Goal: Task Accomplishment & Management: Complete application form

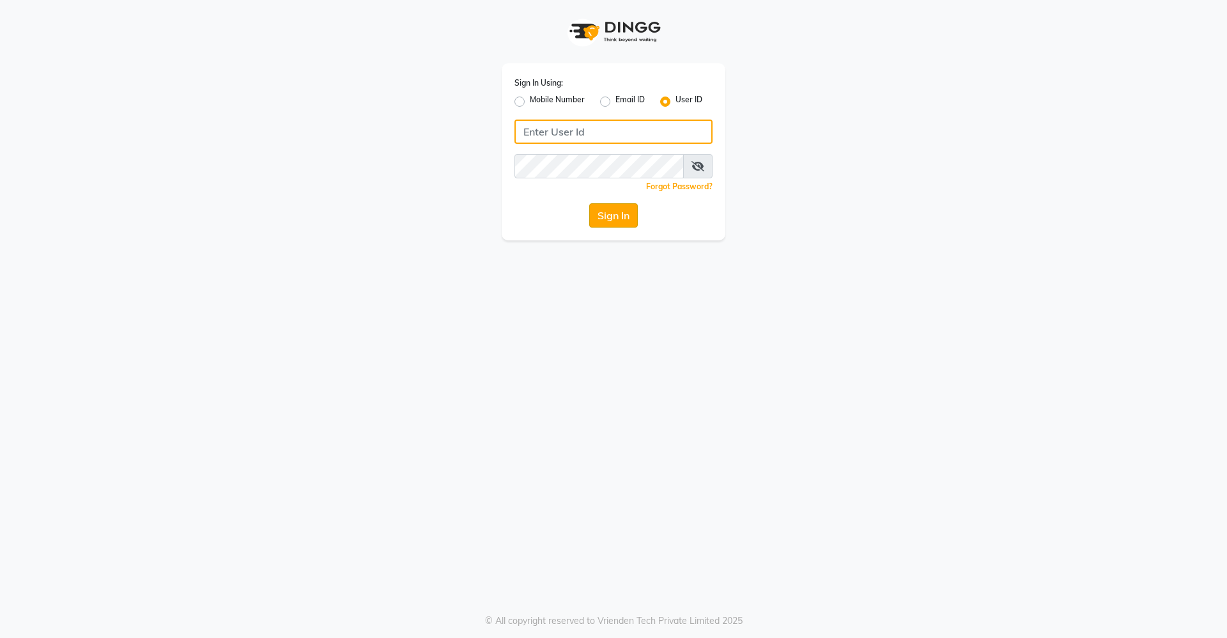
type input "divinesalon"
click at [626, 224] on button "Sign In" at bounding box center [613, 215] width 49 height 24
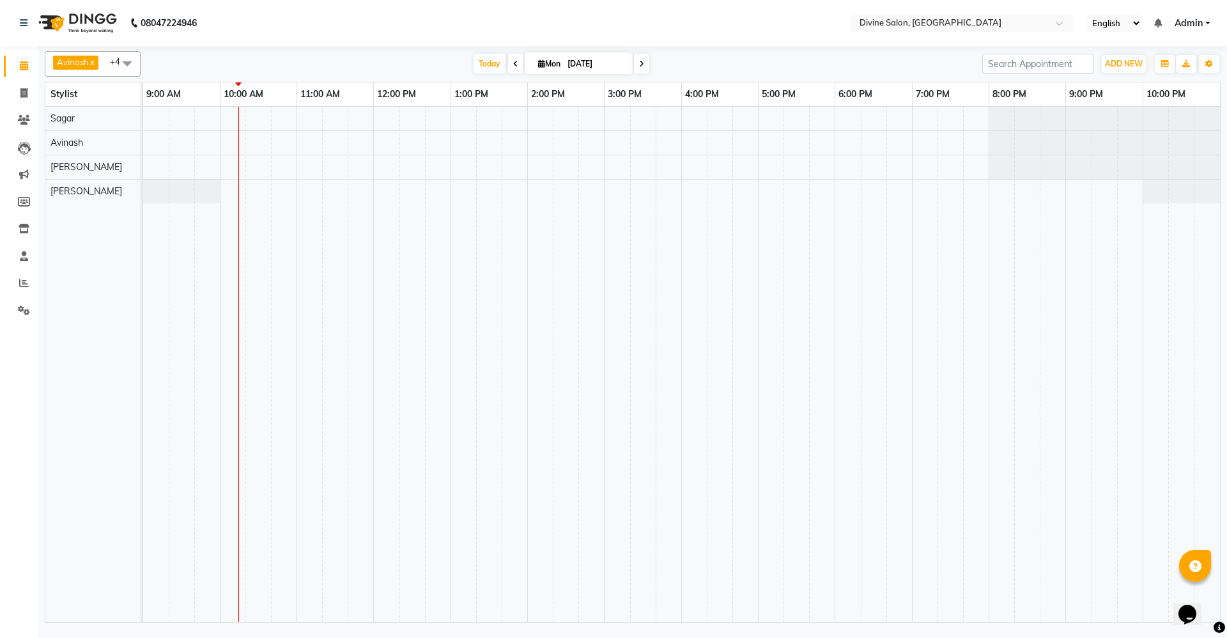
click at [571, 636] on div "08047224946 Select Location × Divine Salon, Wakad English ENGLISH Español العرب…" at bounding box center [613, 319] width 1227 height 638
click at [24, 283] on icon at bounding box center [24, 283] width 10 height 10
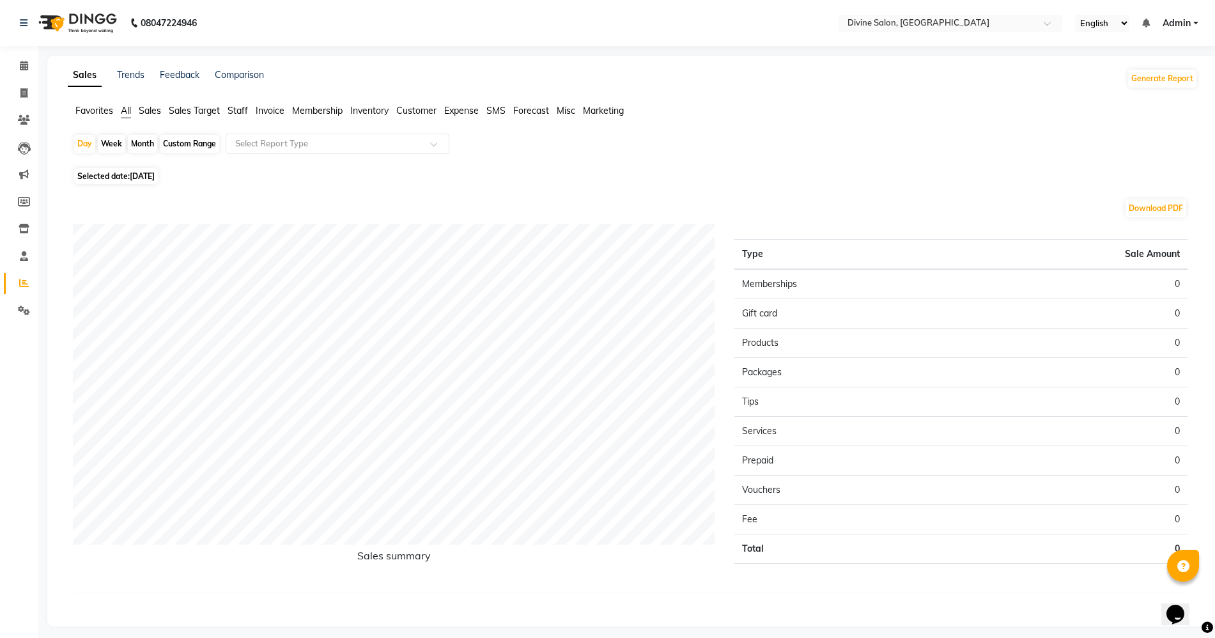
click at [134, 146] on div "Month" at bounding box center [142, 144] width 29 height 18
select select "9"
select select "2025"
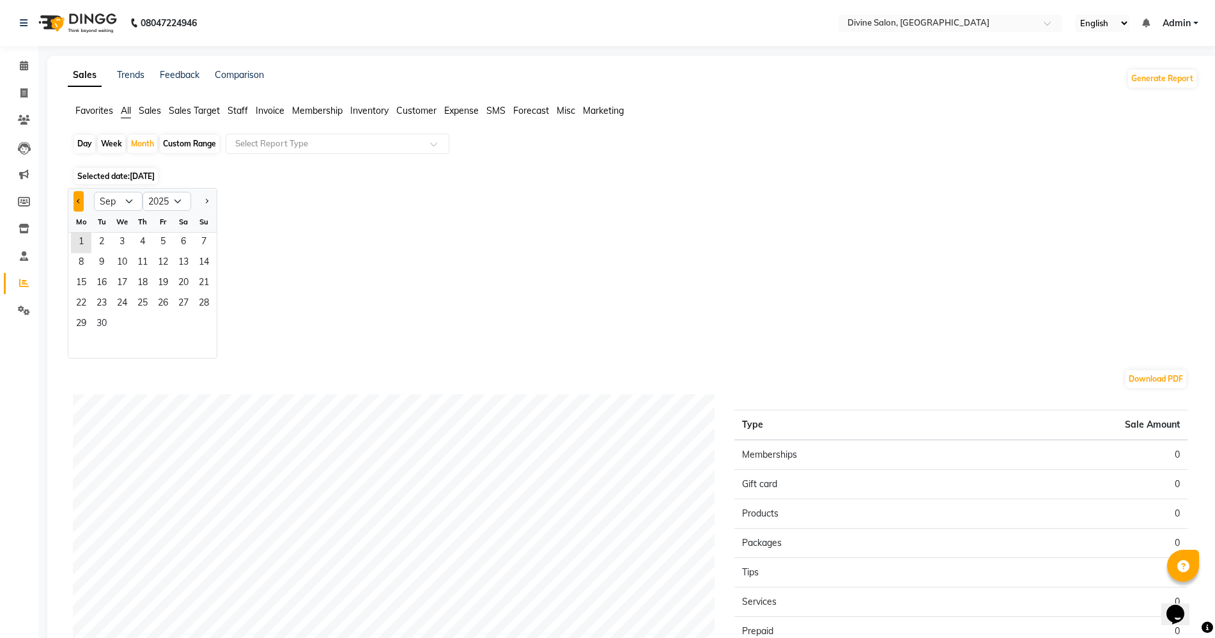
click at [76, 205] on button "Previous month" at bounding box center [79, 201] width 10 height 20
select select "8"
click at [198, 316] on span "31" at bounding box center [204, 324] width 20 height 20
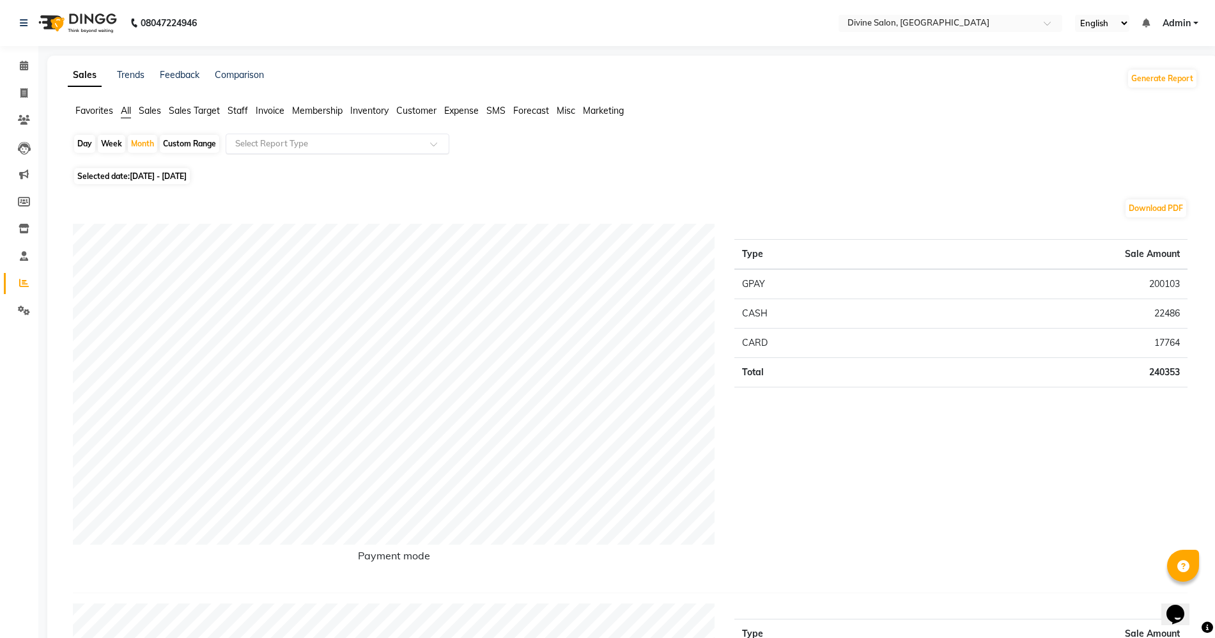
click at [279, 148] on input "text" at bounding box center [325, 143] width 184 height 13
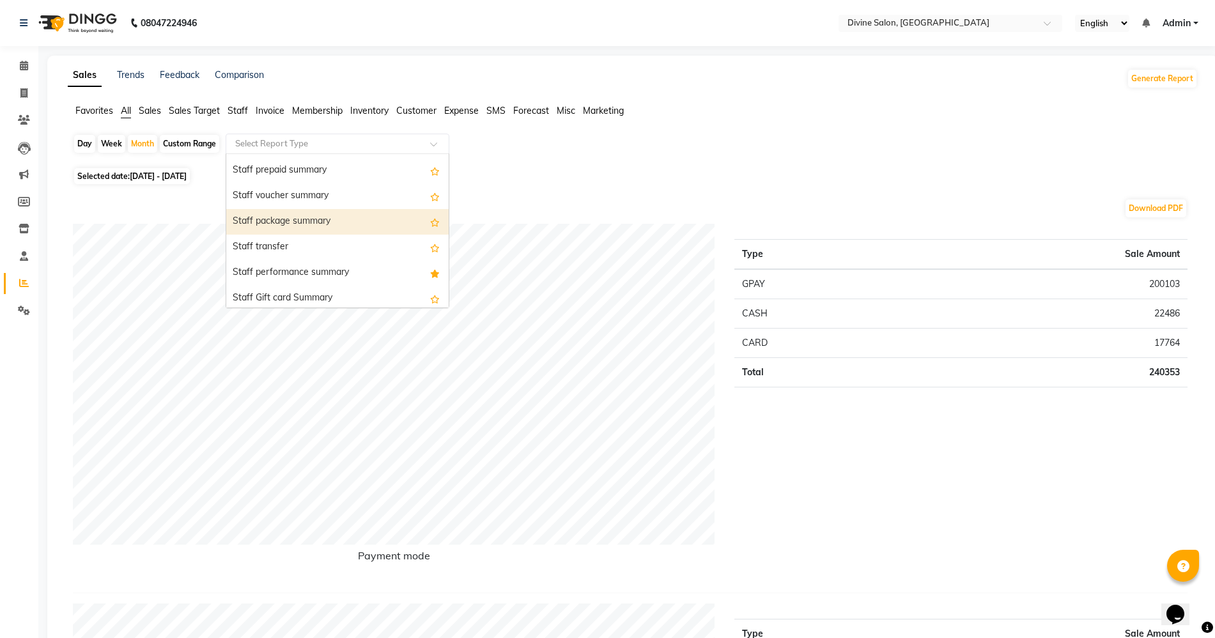
scroll to position [879, 0]
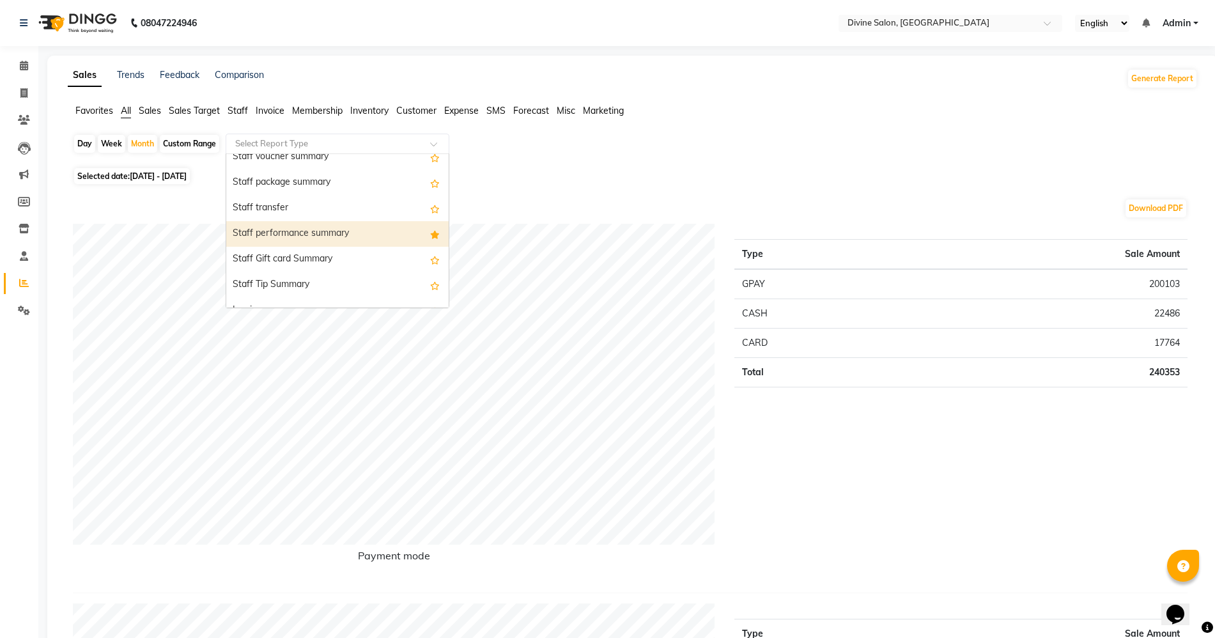
click at [277, 230] on div "Staff performance summary" at bounding box center [337, 234] width 222 height 26
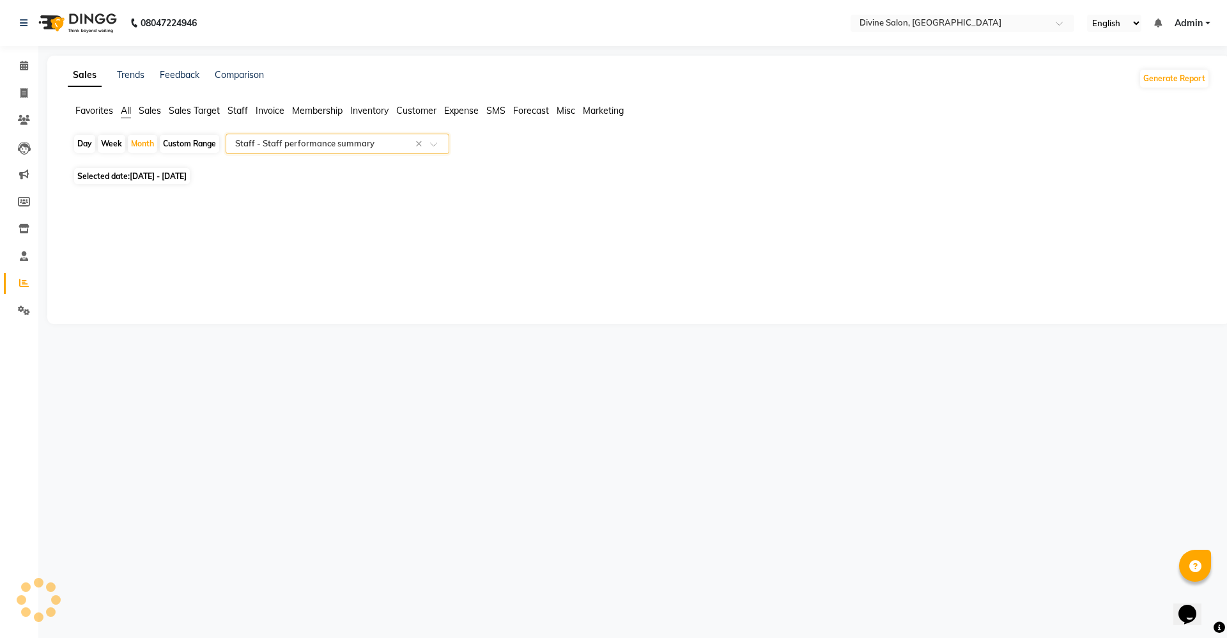
select select "full_report"
select select "pdf"
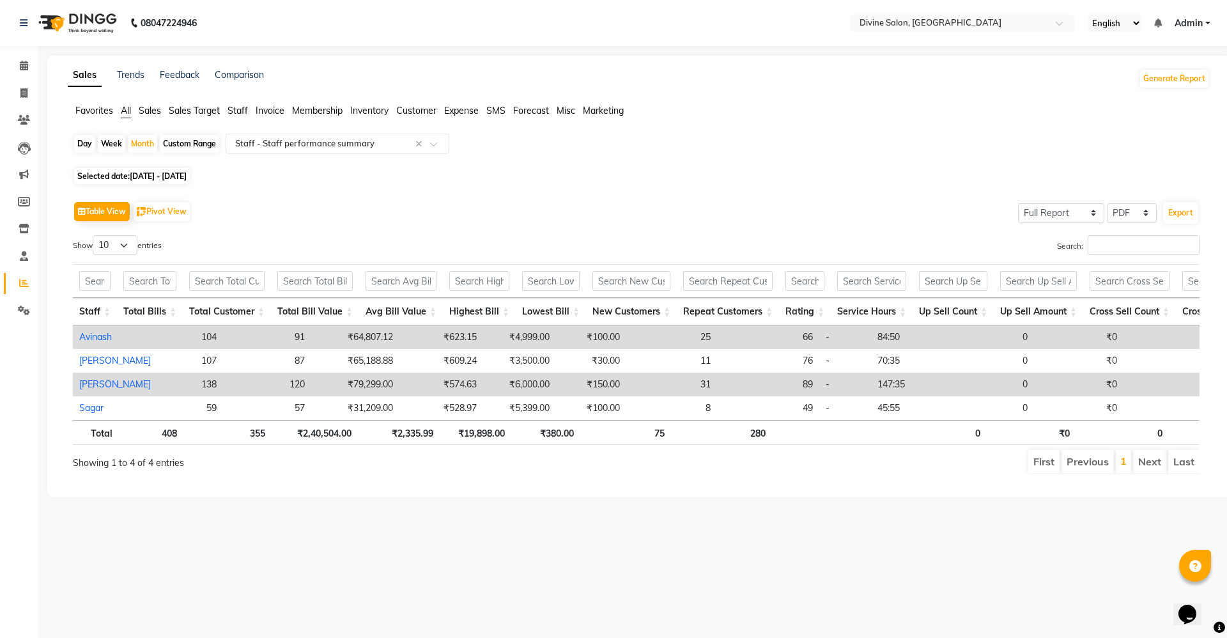
click at [384, 441] on th "₹2,335.99" at bounding box center [399, 432] width 82 height 25
click at [141, 141] on div "Month" at bounding box center [142, 144] width 29 height 18
select select "8"
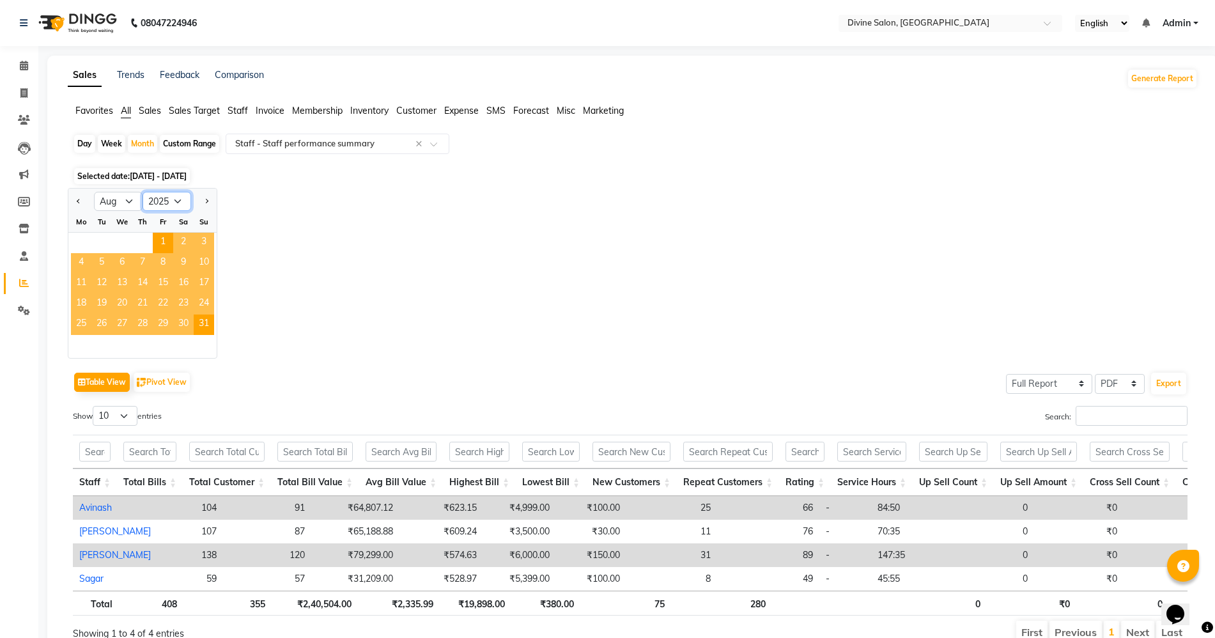
click at [175, 206] on select "2015 2016 2017 2018 2019 2020 2021 2022 2023 2024 2025 2026 2027 2028 2029 2030…" at bounding box center [167, 201] width 49 height 19
select select "2024"
click at [143, 192] on select "2015 2016 2017 2018 2019 2020 2021 2022 2023 2024 2025 2026 2027 2028 2029 2030…" at bounding box center [167, 201] width 49 height 19
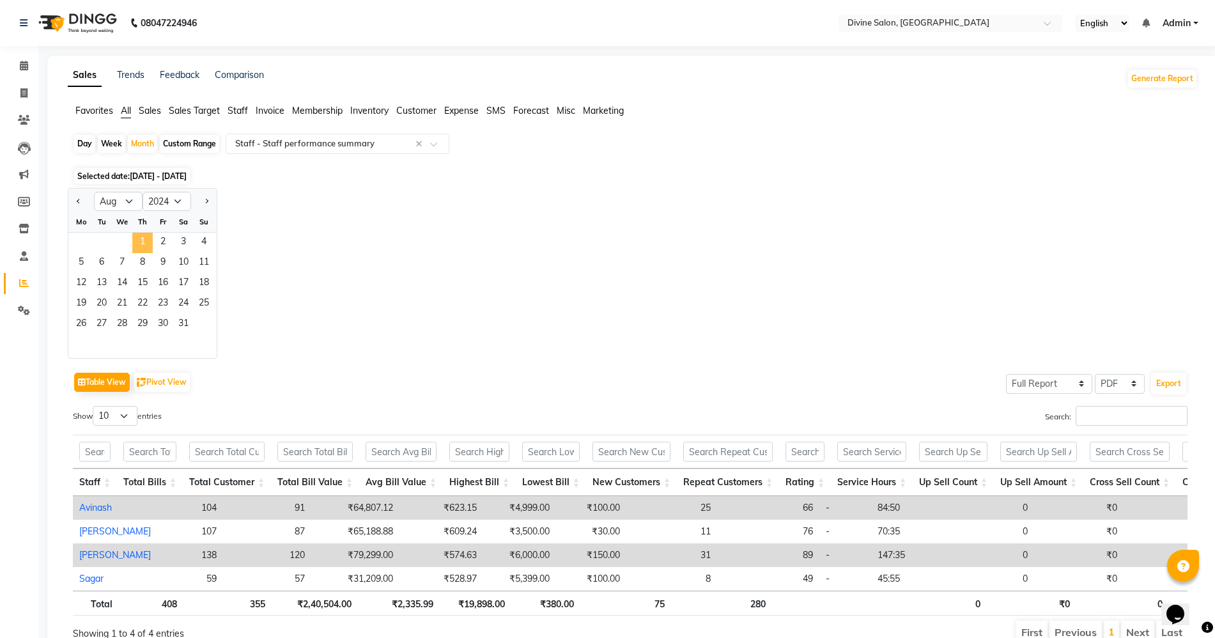
click at [135, 245] on span "1" at bounding box center [142, 243] width 20 height 20
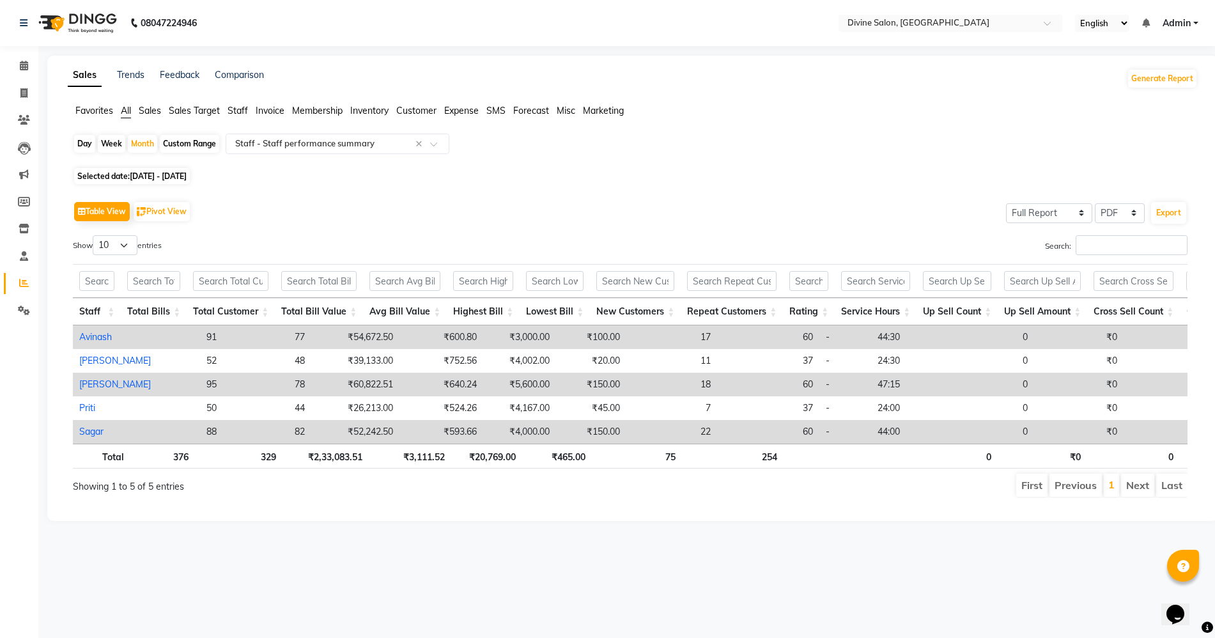
scroll to position [0, 0]
click at [148, 151] on div "Month" at bounding box center [142, 144] width 29 height 18
select select "8"
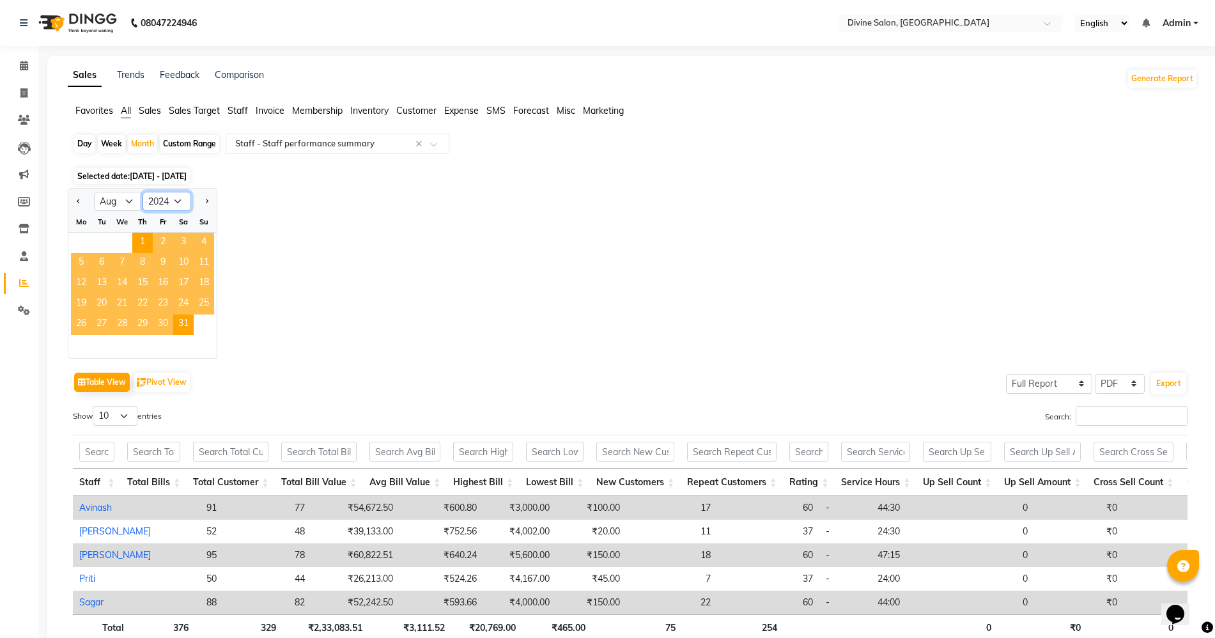
click at [164, 198] on select "2014 2015 2016 2017 2018 2019 2020 2021 2022 2023 2024 2025 2026 2027 2028 2029…" at bounding box center [167, 201] width 49 height 19
select select "2025"
click at [143, 192] on select "2014 2015 2016 2017 2018 2019 2020 2021 2022 2023 2024 2025 2026 2027 2028 2029…" at bounding box center [167, 201] width 49 height 19
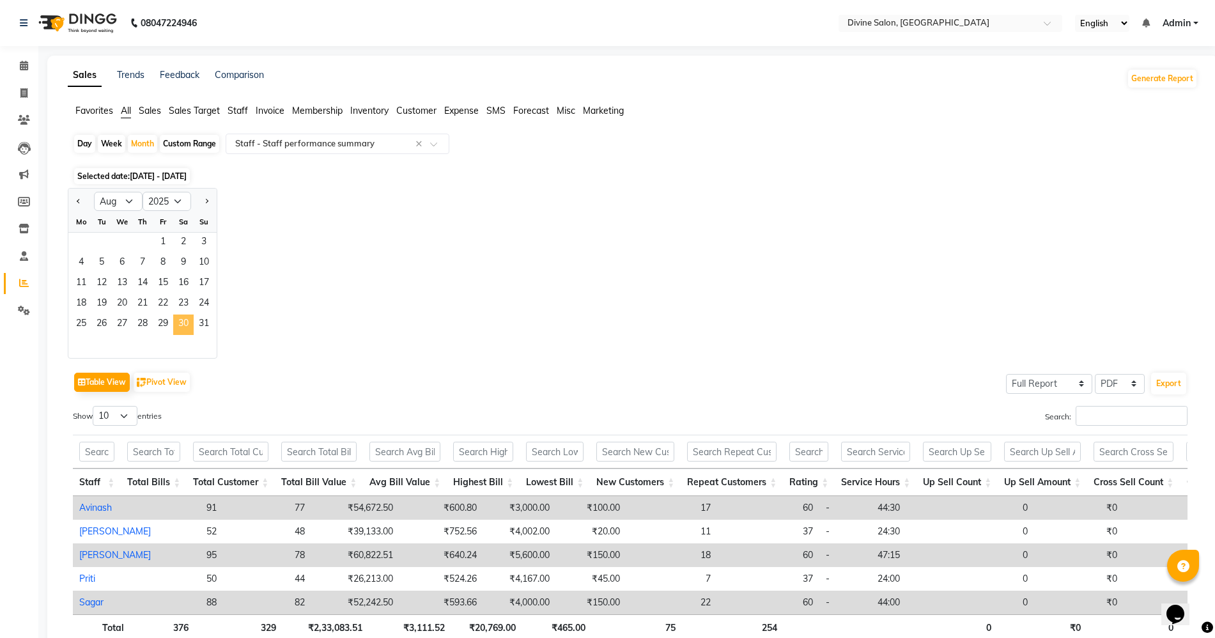
click at [193, 328] on span "30" at bounding box center [183, 324] width 20 height 20
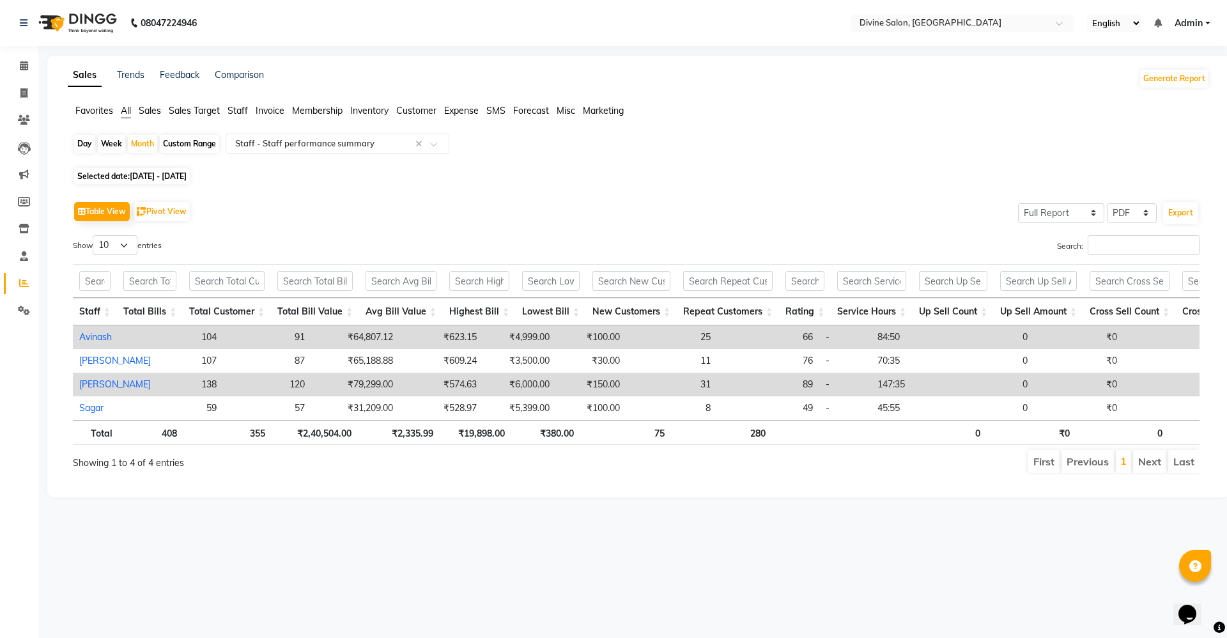
click at [137, 131] on app-reports "Favorites All Sales Sales Target Staff Invoice Membership Inventory Customer Ex…" at bounding box center [639, 294] width 1158 height 380
click at [140, 143] on div "Month" at bounding box center [142, 144] width 29 height 18
select select "8"
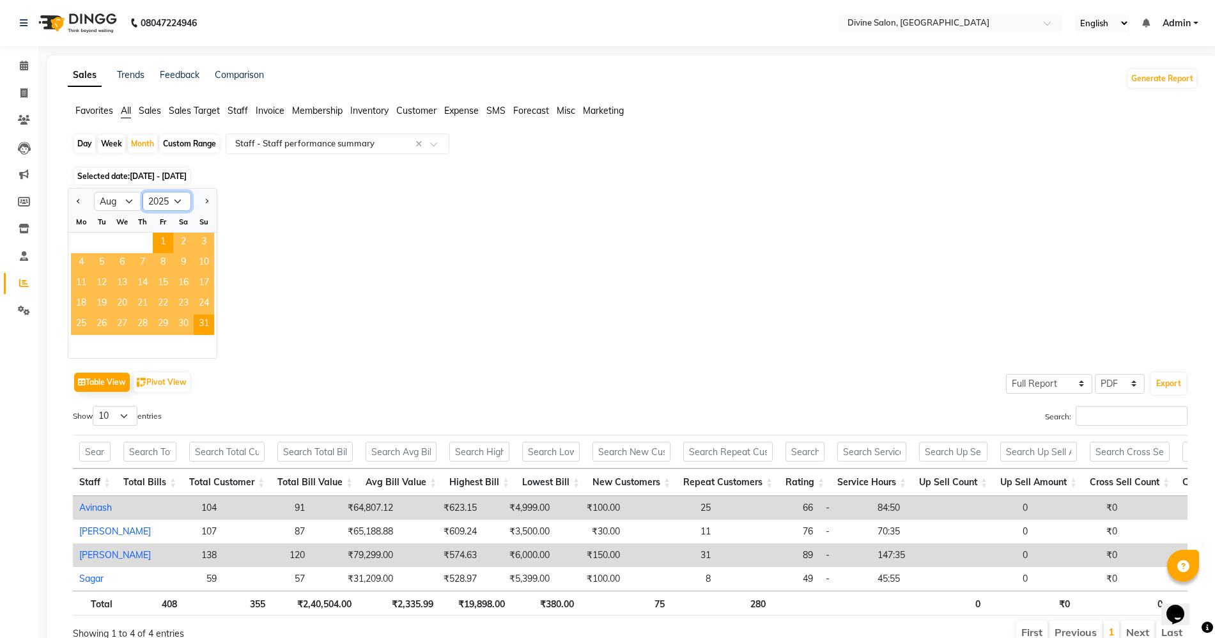
click at [169, 199] on select "2015 2016 2017 2018 2019 2020 2021 2022 2023 2024 2025 2026 2027 2028 2029 2030…" at bounding box center [167, 201] width 49 height 19
select select "2024"
click at [143, 192] on select "2015 2016 2017 2018 2019 2020 2021 2022 2023 2024 2025 2026 2027 2028 2029 2030…" at bounding box center [167, 201] width 49 height 19
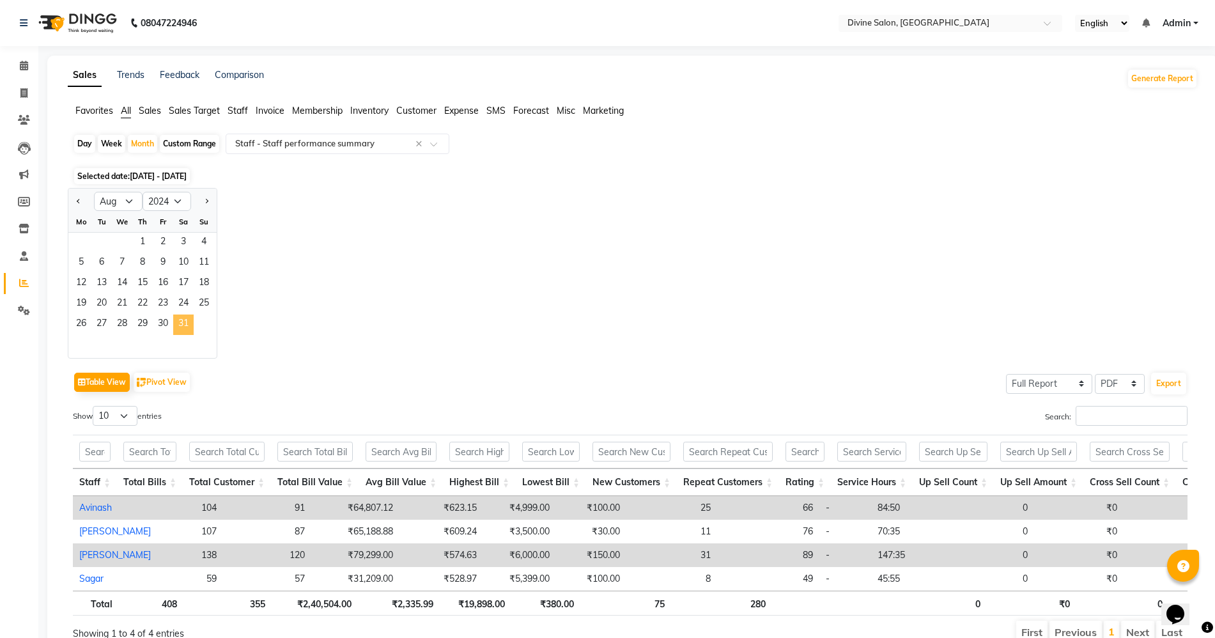
click at [185, 318] on span "31" at bounding box center [183, 324] width 20 height 20
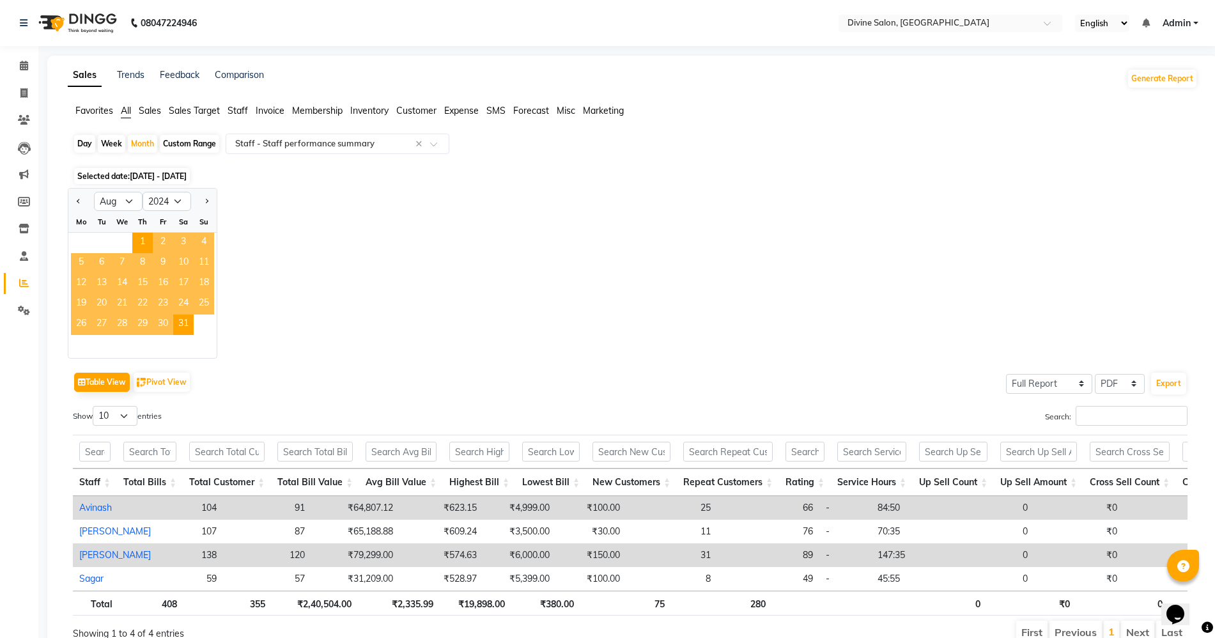
scroll to position [74, 0]
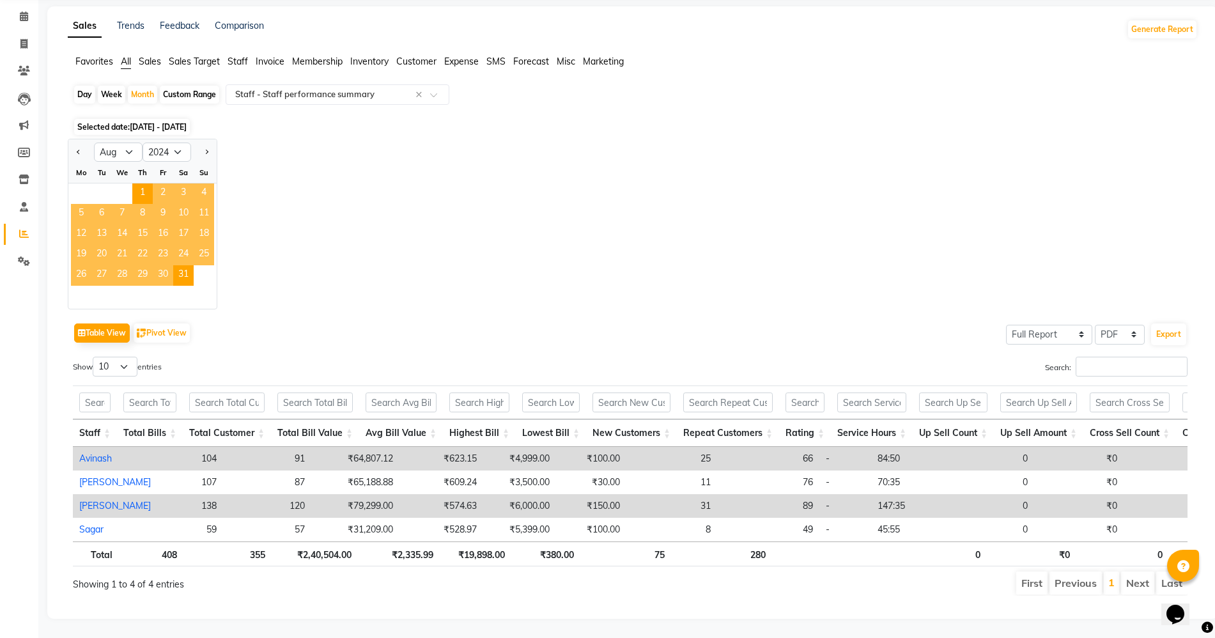
click at [457, 212] on div "Jan Feb Mar Apr May Jun [DATE] Aug Sep Oct Nov [DATE] 2015 2016 2017 2018 2019 …" at bounding box center [633, 224] width 1130 height 171
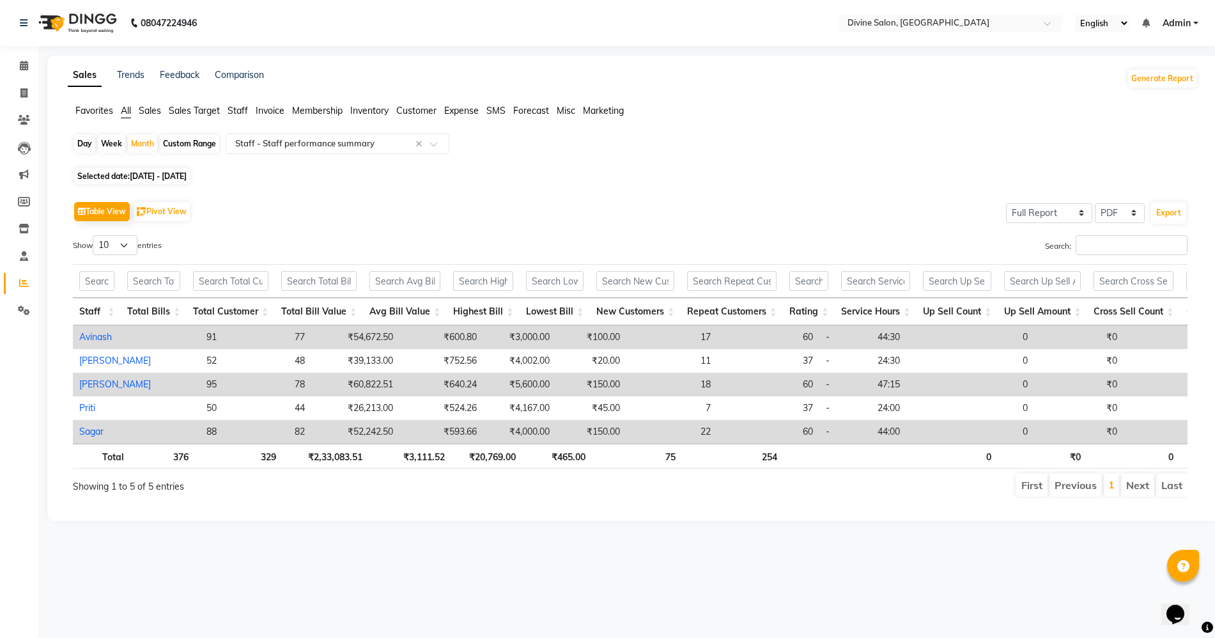
scroll to position [0, 0]
click at [141, 137] on div "Month" at bounding box center [142, 144] width 29 height 18
select select "8"
select select "2024"
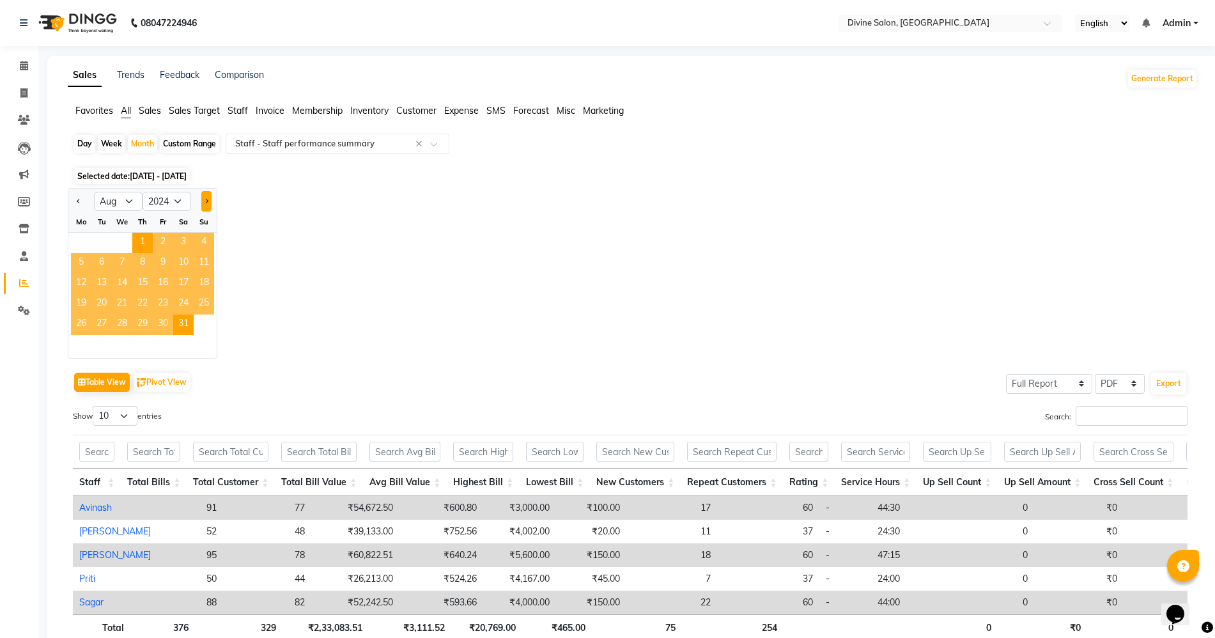
click at [205, 202] on span "Next month" at bounding box center [206, 200] width 4 height 4
select select "9"
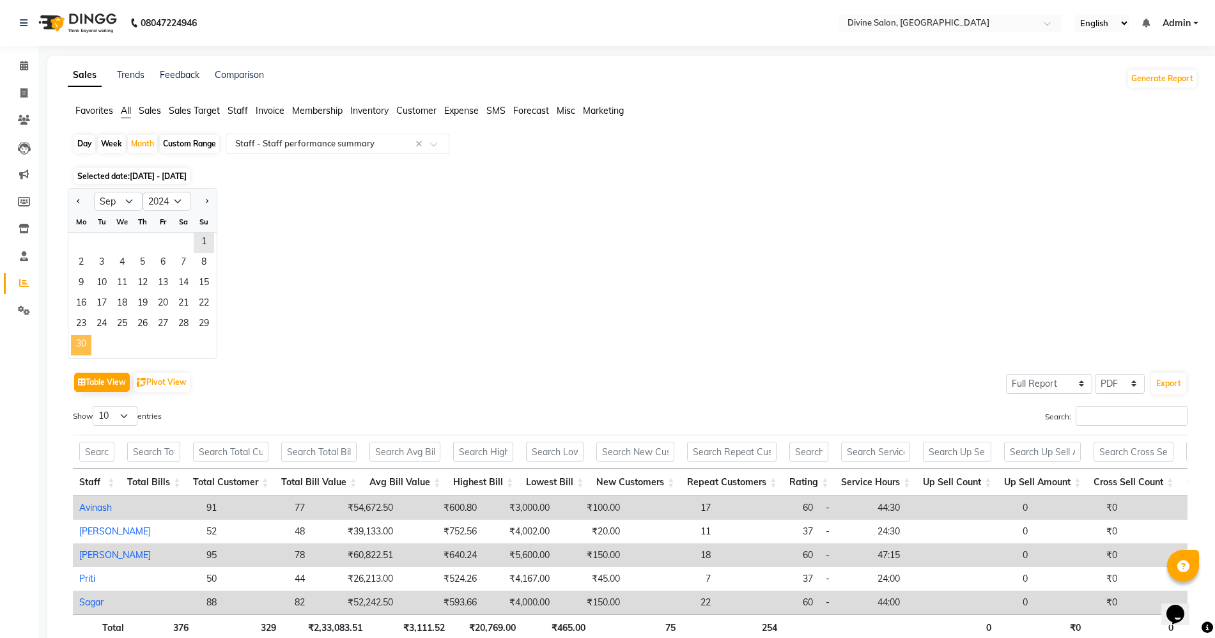
click at [87, 335] on span "30" at bounding box center [81, 345] width 20 height 20
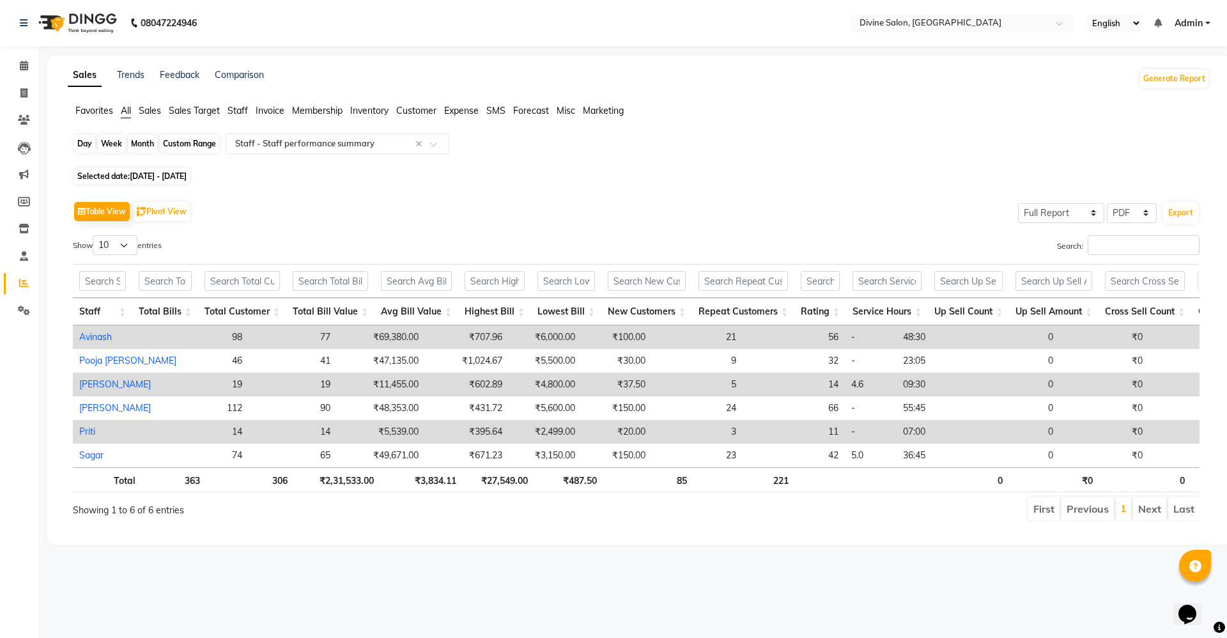
click at [137, 144] on div "Month" at bounding box center [142, 144] width 29 height 18
select select "9"
select select "2024"
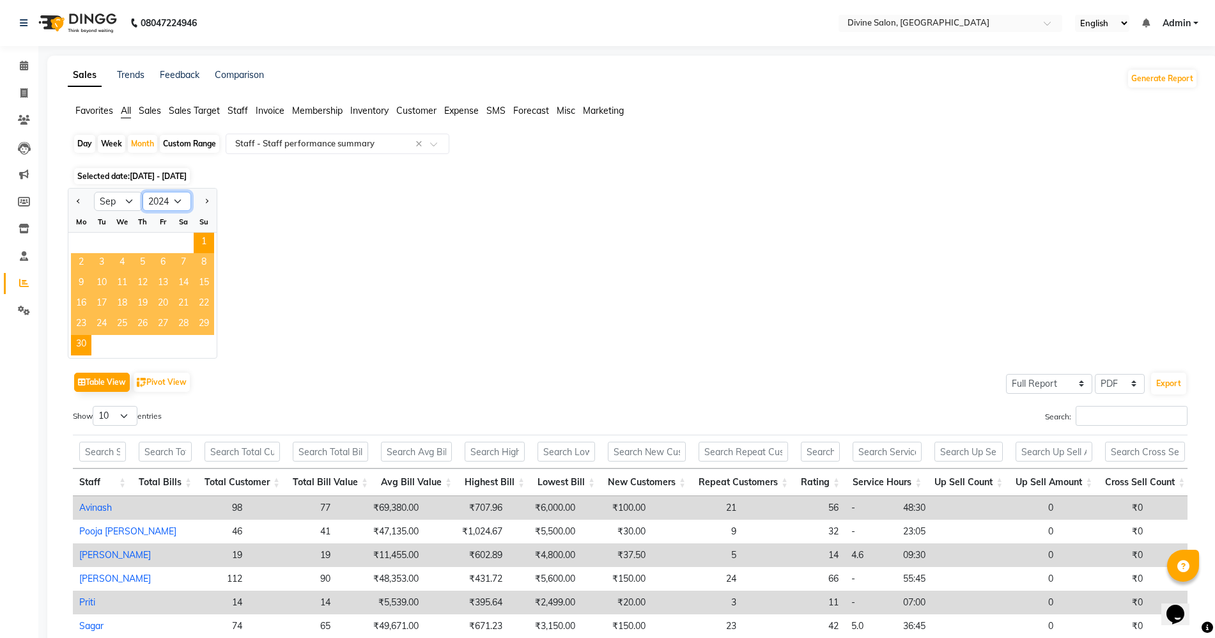
click at [161, 198] on select "2014 2015 2016 2017 2018 2019 2020 2021 2022 2023 2024 2025 2026 2027 2028 2029…" at bounding box center [167, 201] width 49 height 19
click at [84, 196] on div at bounding box center [81, 201] width 26 height 20
click at [77, 207] on button "Previous month" at bounding box center [79, 201] width 10 height 20
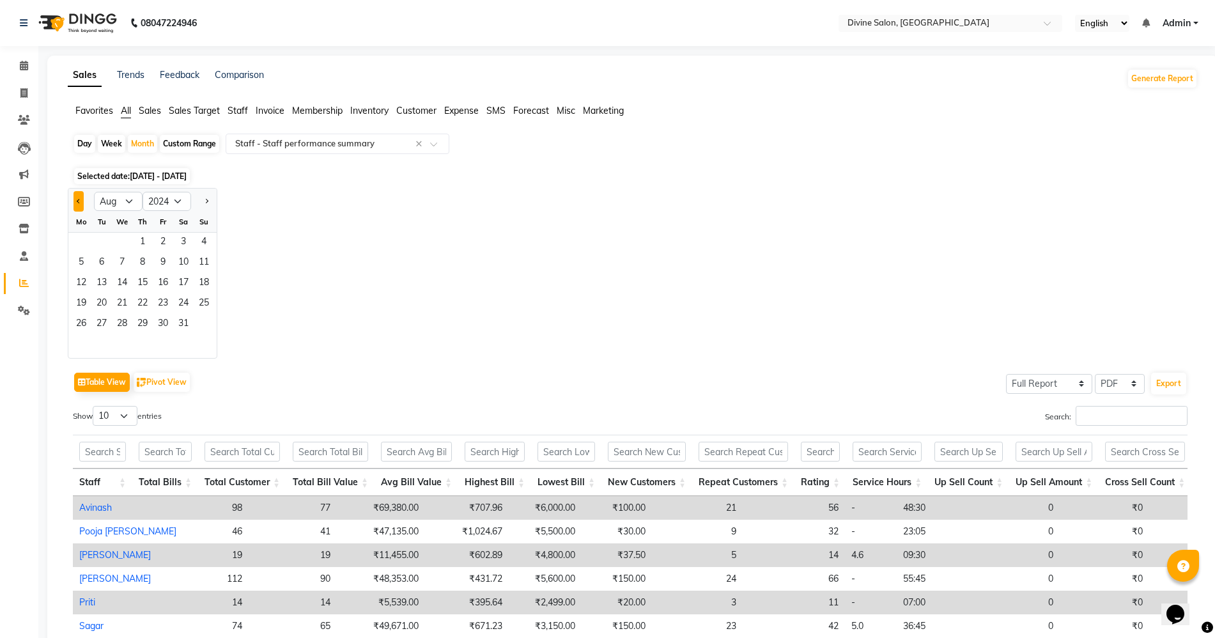
click at [77, 207] on button "Previous month" at bounding box center [79, 201] width 10 height 20
select select "7"
click at [118, 323] on span "31" at bounding box center [122, 324] width 20 height 20
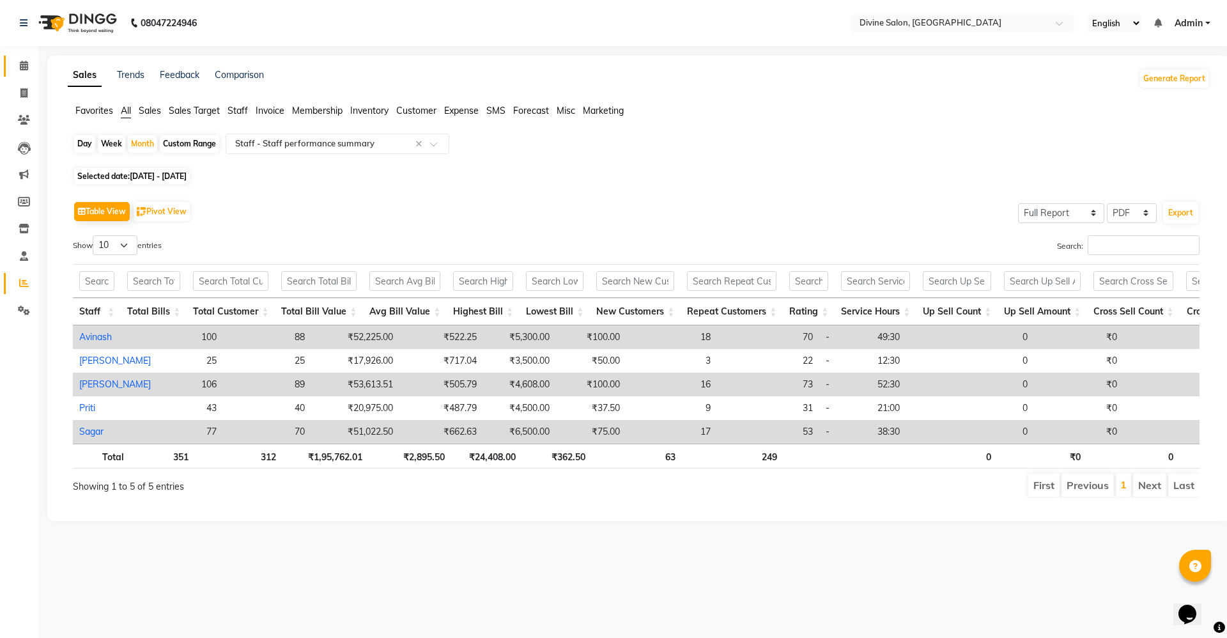
click at [6, 59] on link "Calendar" at bounding box center [19, 66] width 31 height 21
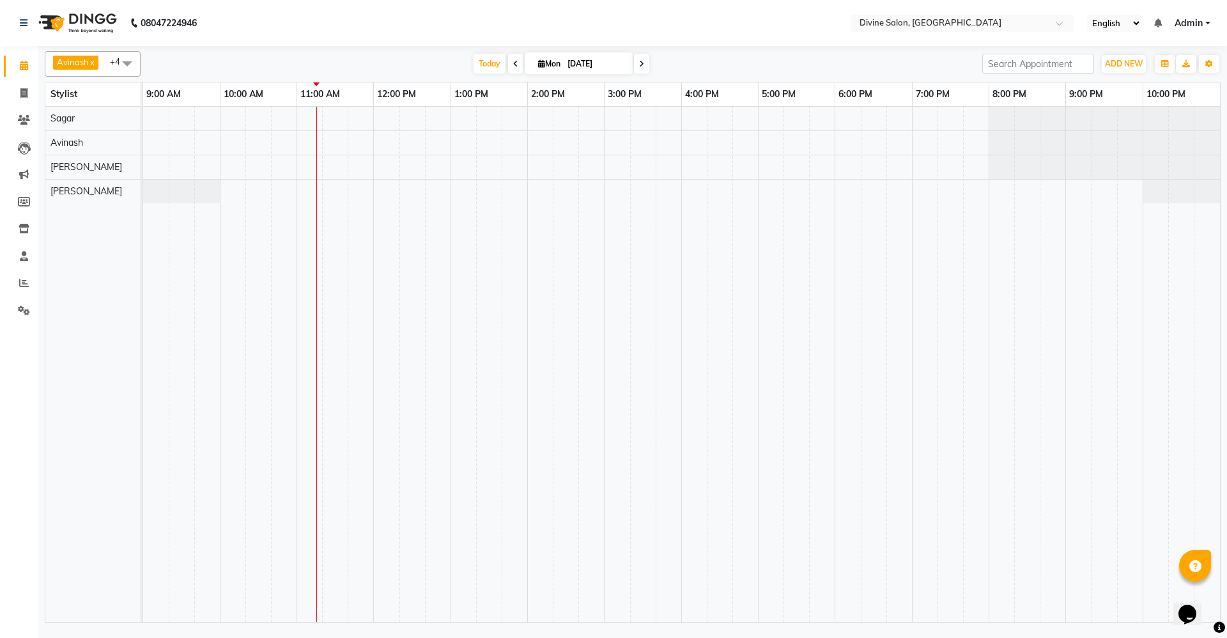
click at [19, 105] on li "Invoice" at bounding box center [19, 93] width 38 height 27
click at [25, 91] on icon at bounding box center [23, 93] width 7 height 10
select select "745"
select select "service"
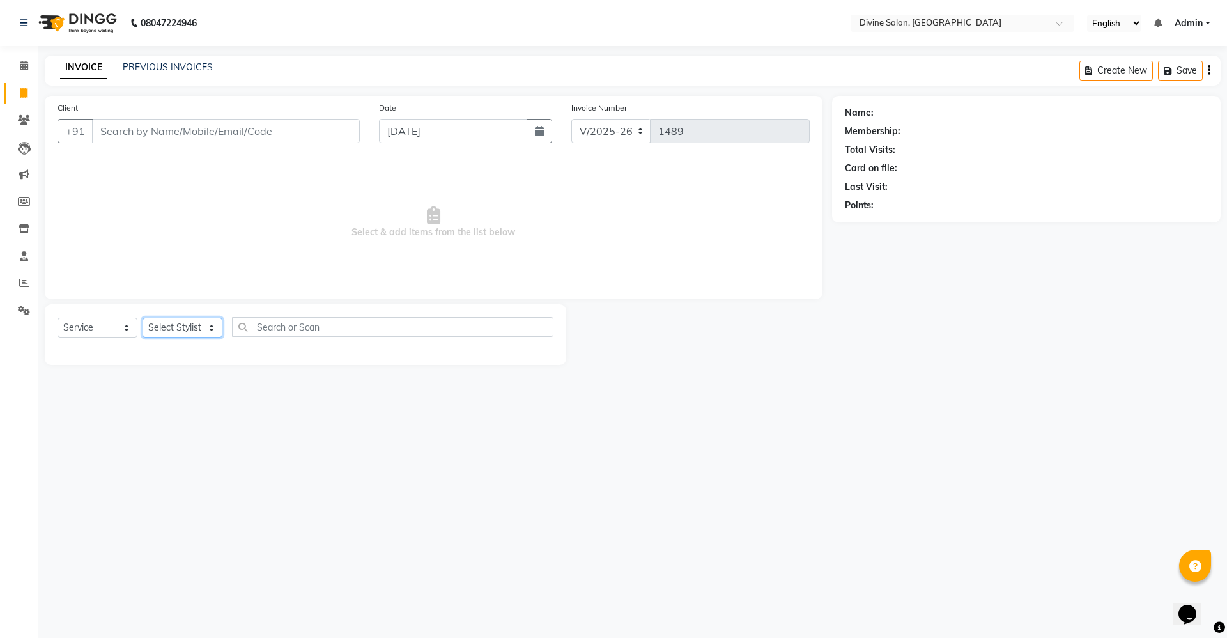
click at [179, 318] on select "Select Stylist [PERSON_NAME] Pooja [PERSON_NAME] pooja [PERSON_NAME] [PERSON_NA…" at bounding box center [183, 328] width 80 height 20
select select "11821"
click at [143, 318] on select "Select Stylist [PERSON_NAME] Pooja [PERSON_NAME] pooja [PERSON_NAME] [PERSON_NA…" at bounding box center [183, 328] width 80 height 20
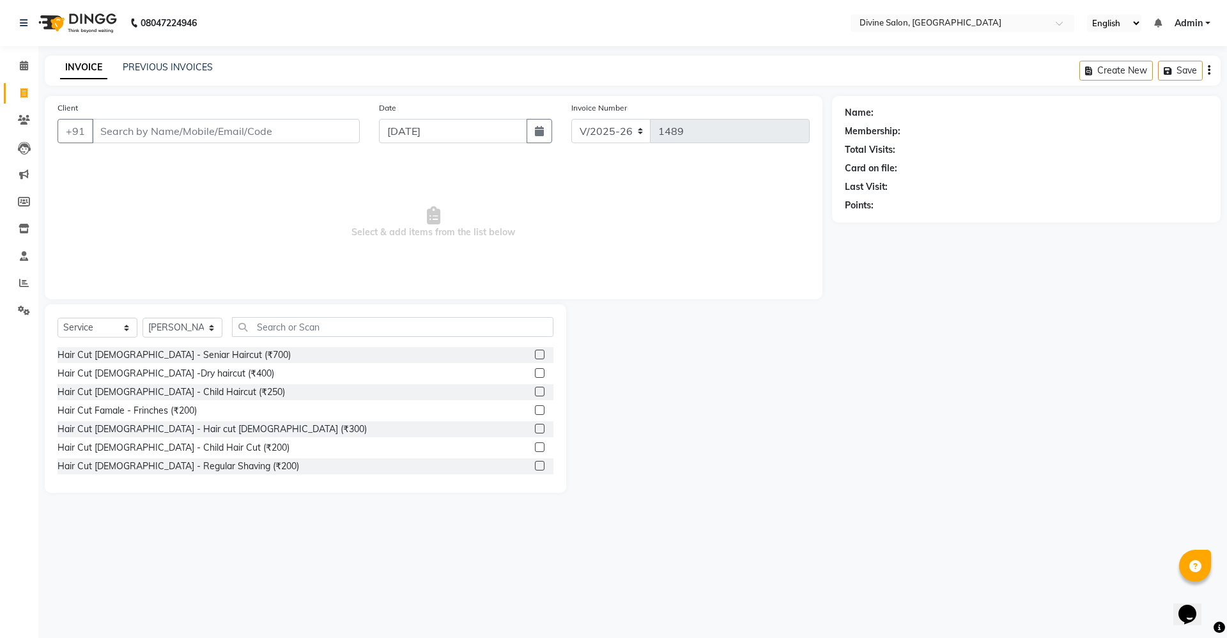
click at [535, 424] on label at bounding box center [540, 429] width 10 height 10
click at [535, 425] on input "checkbox" at bounding box center [539, 429] width 8 height 8
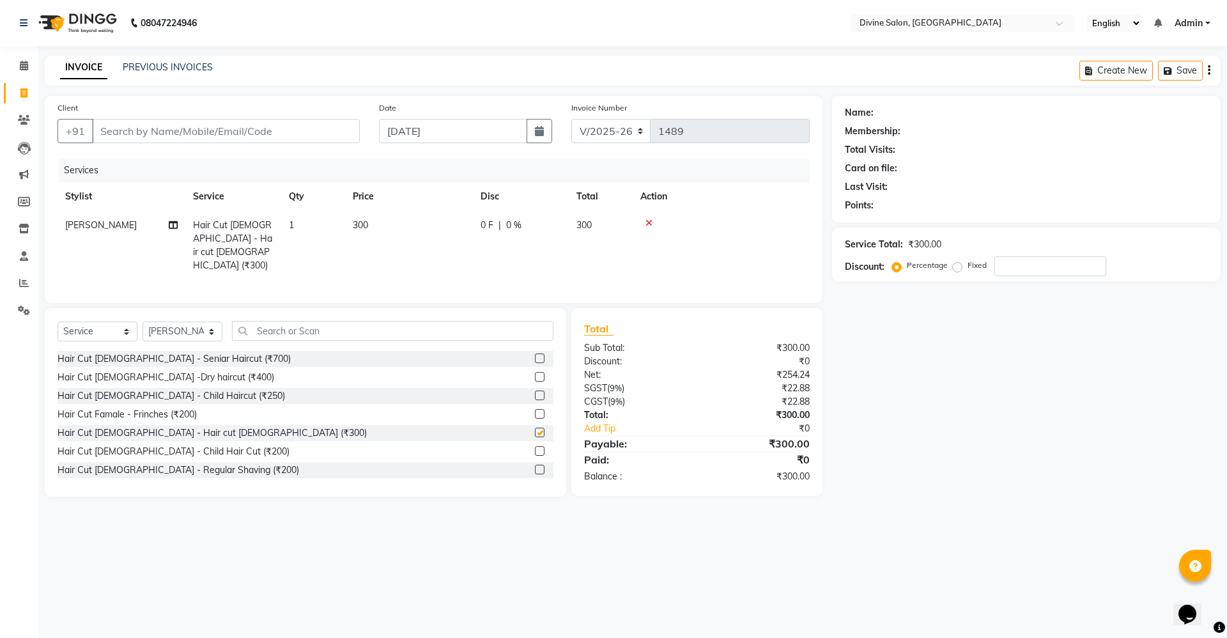
checkbox input "false"
click at [316, 131] on input "Client" at bounding box center [226, 131] width 268 height 24
click at [1039, 250] on div "Service Total: ₹300.00" at bounding box center [1026, 244] width 363 height 13
click at [968, 271] on label "Fixed" at bounding box center [977, 266] width 19 height 12
click at [958, 270] on input "Fixed" at bounding box center [960, 265] width 9 height 9
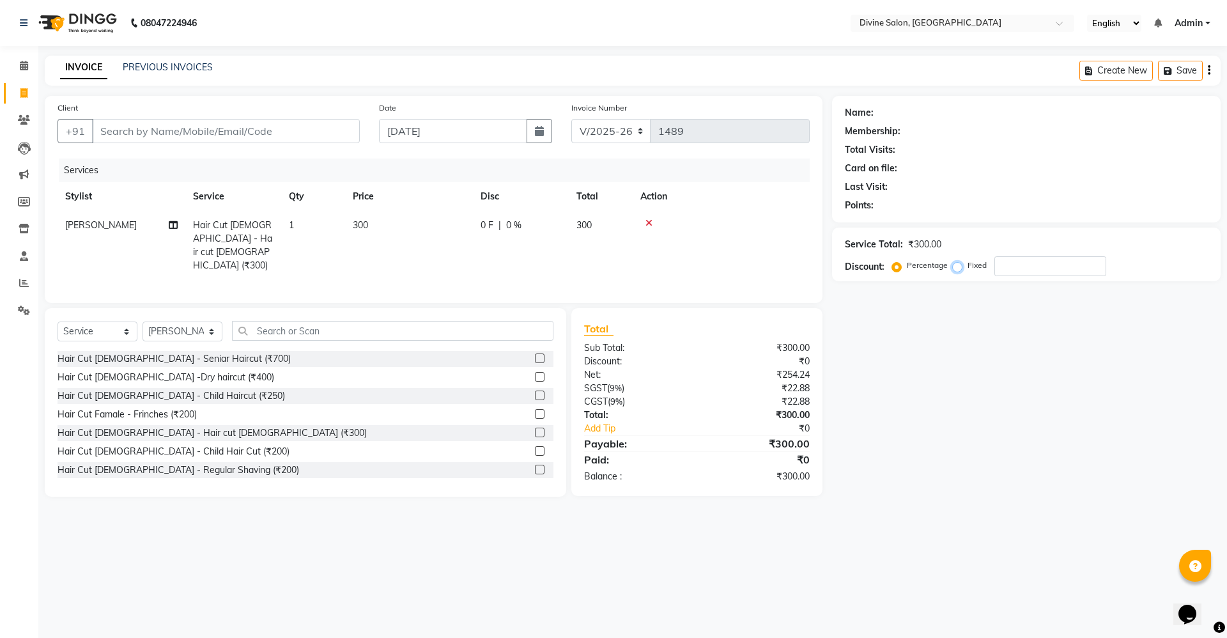
radio input "true"
click at [1052, 263] on input "number" at bounding box center [1051, 266] width 112 height 20
click at [1034, 273] on input "20" at bounding box center [1051, 266] width 112 height 20
type input "2"
type input "50"
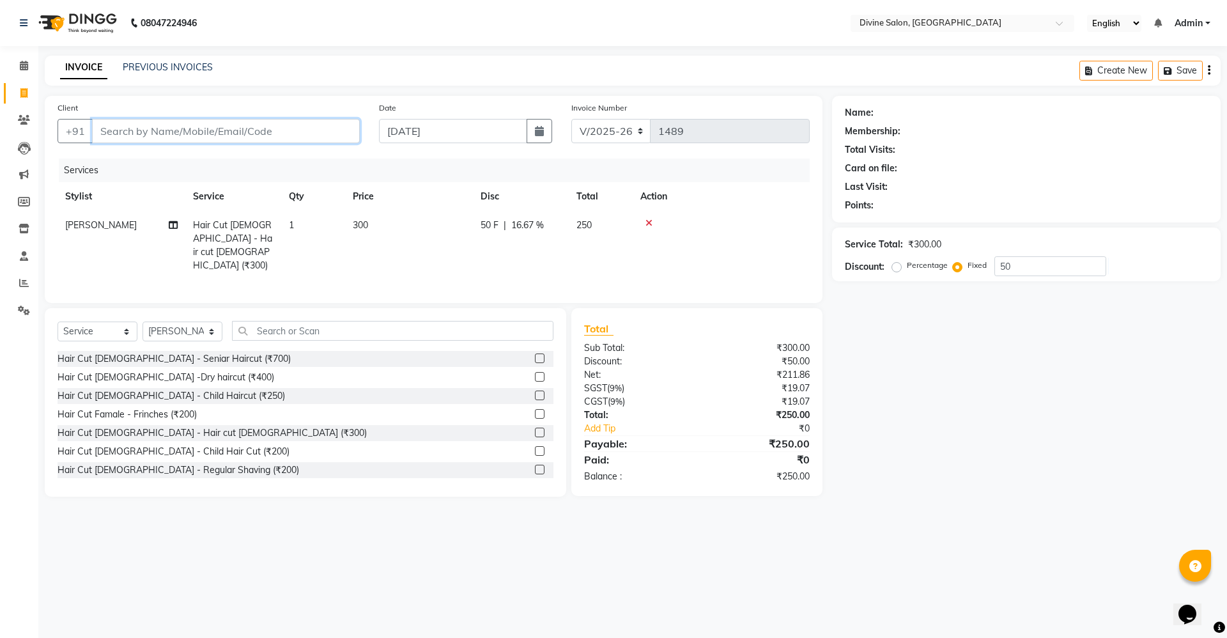
click at [285, 122] on input "Client" at bounding box center [226, 131] width 268 height 24
click at [285, 132] on input "Client" at bounding box center [226, 131] width 268 height 24
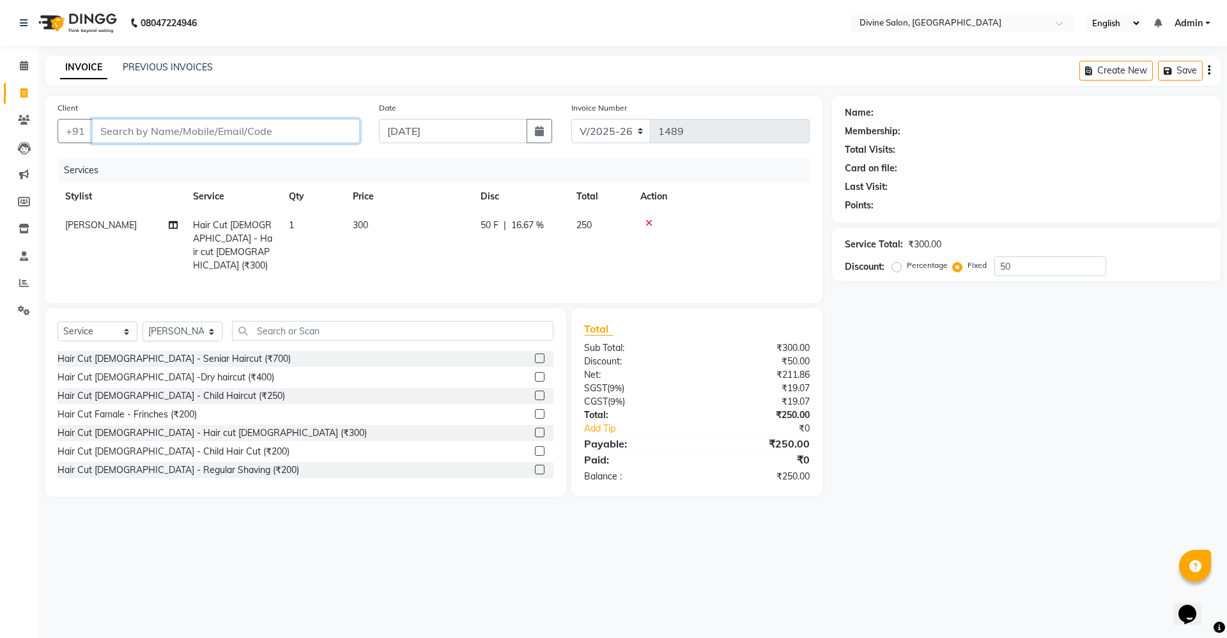
type input "9"
radio input "true"
type input "0"
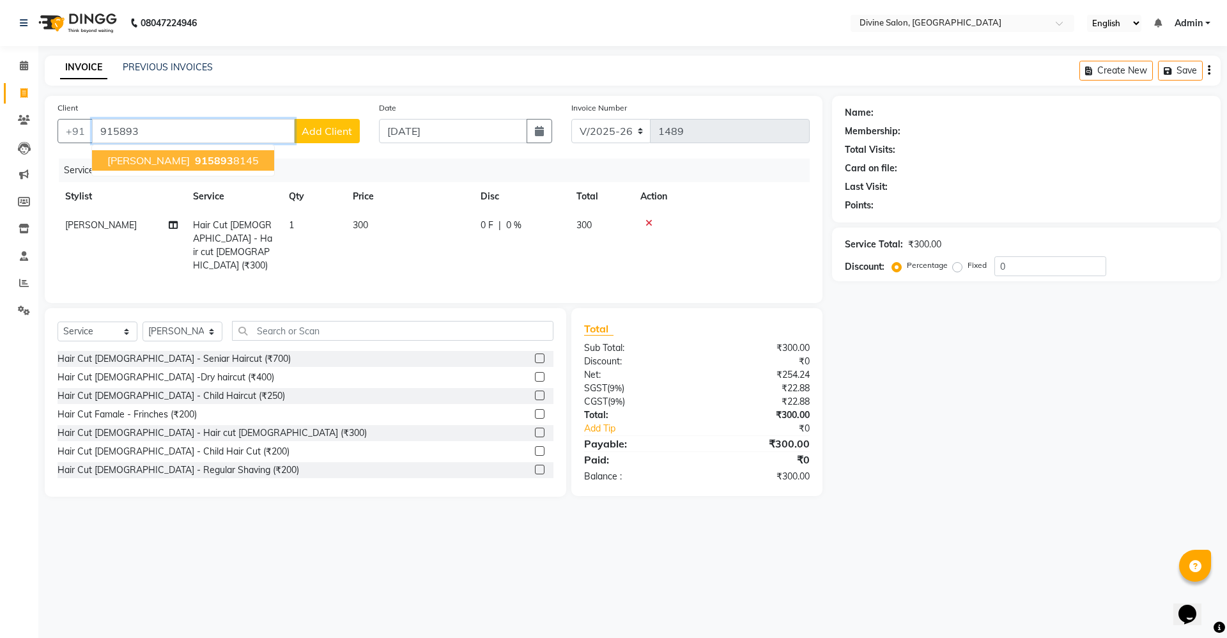
click at [204, 160] on span "915893" at bounding box center [214, 160] width 38 height 13
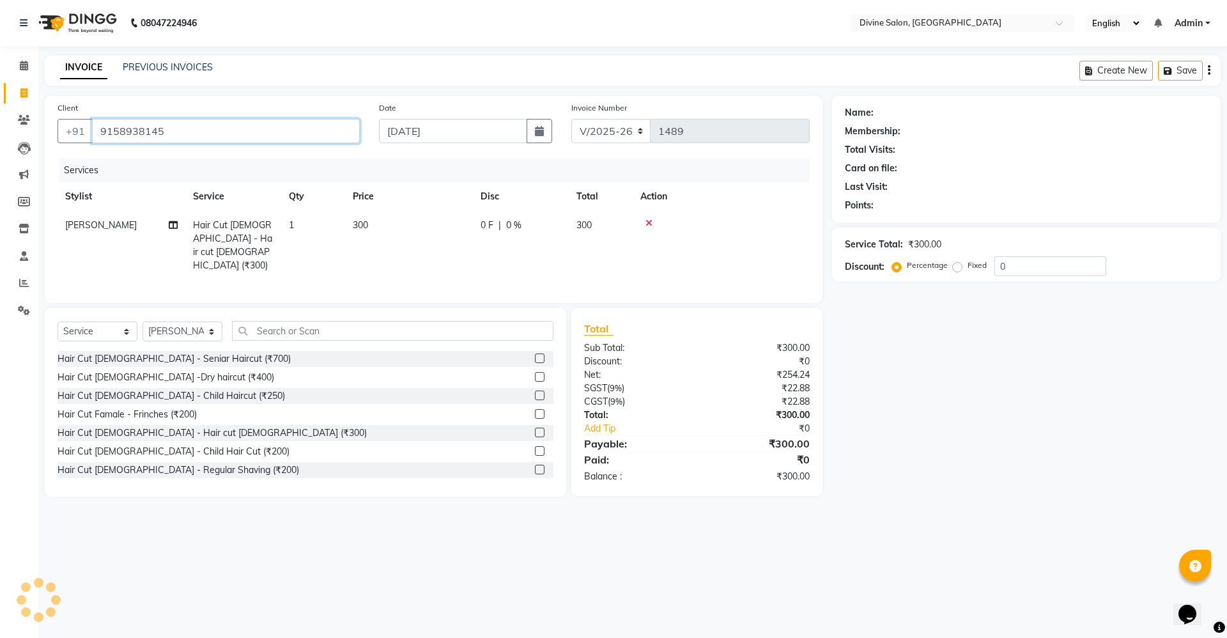
type input "9158938145"
select select "1: Object"
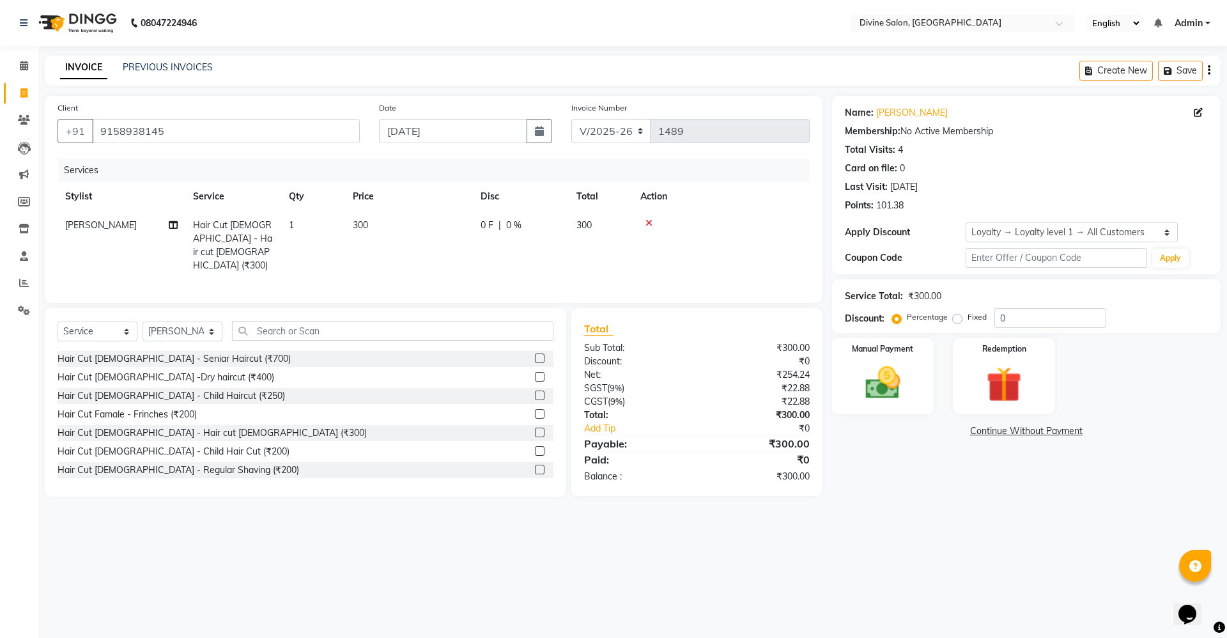
click at [968, 320] on label "Fixed" at bounding box center [977, 317] width 19 height 12
click at [956, 320] on input "Fixed" at bounding box center [960, 317] width 9 height 9
radio input "true"
click at [1006, 310] on input "0" at bounding box center [1051, 318] width 112 height 20
type input "2"
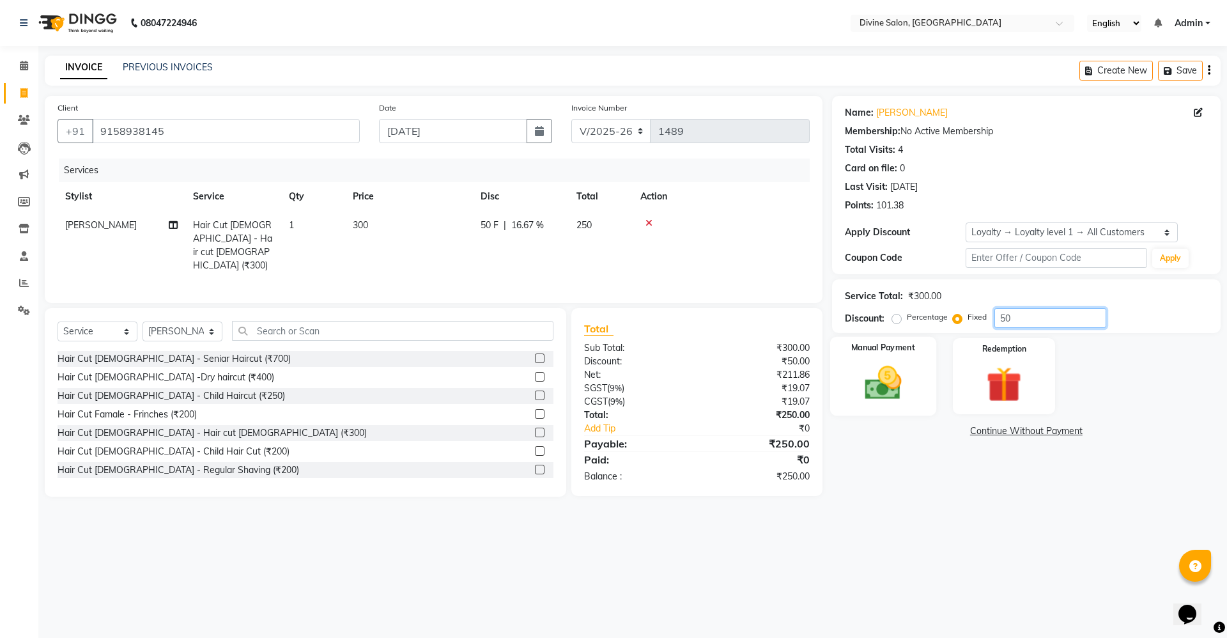
type input "50"
click at [879, 404] on div "Manual Payment" at bounding box center [883, 376] width 106 height 79
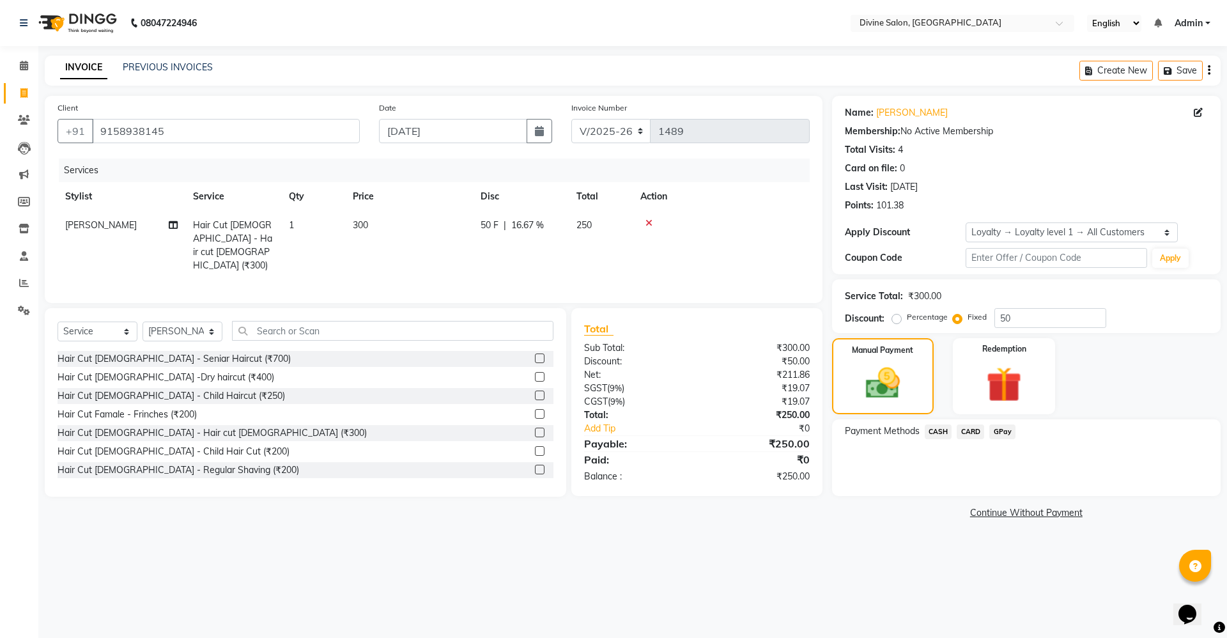
click at [972, 428] on span "CARD" at bounding box center [970, 431] width 27 height 15
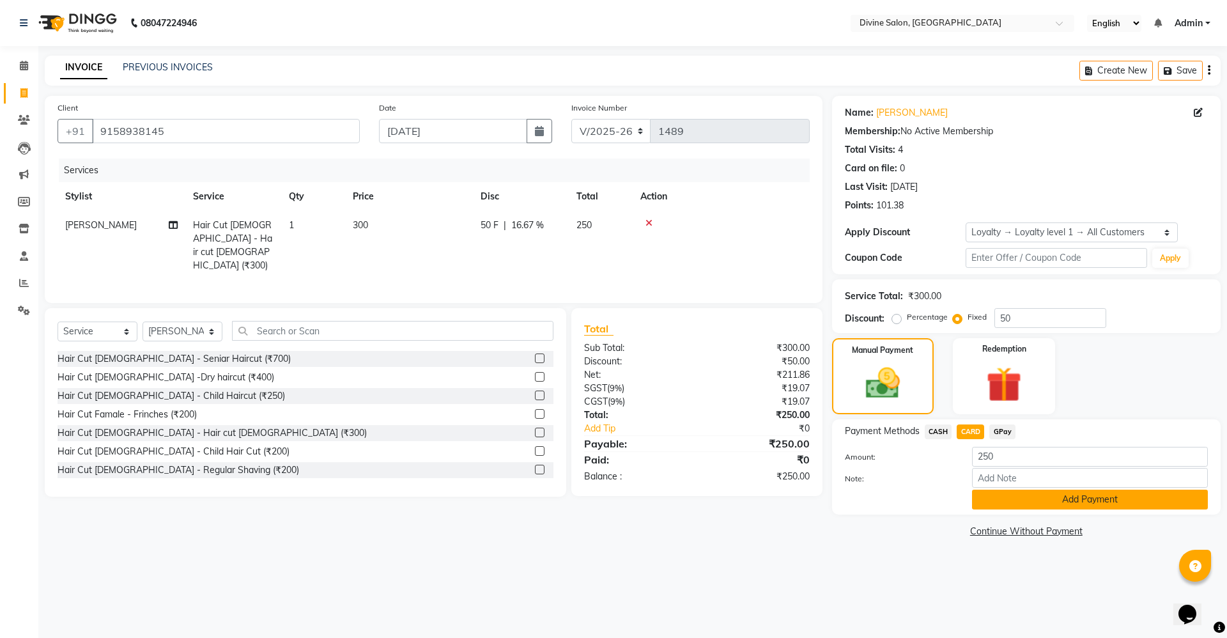
click at [1023, 504] on button "Add Payment" at bounding box center [1090, 500] width 236 height 20
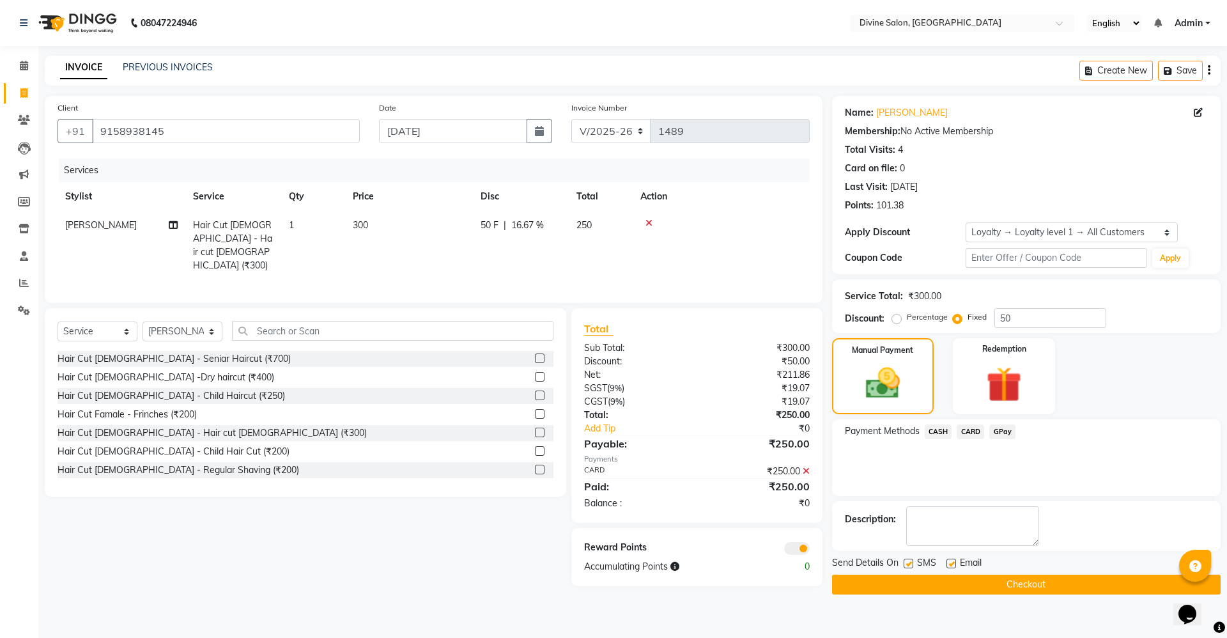
click at [1020, 579] on button "Checkout" at bounding box center [1026, 585] width 389 height 20
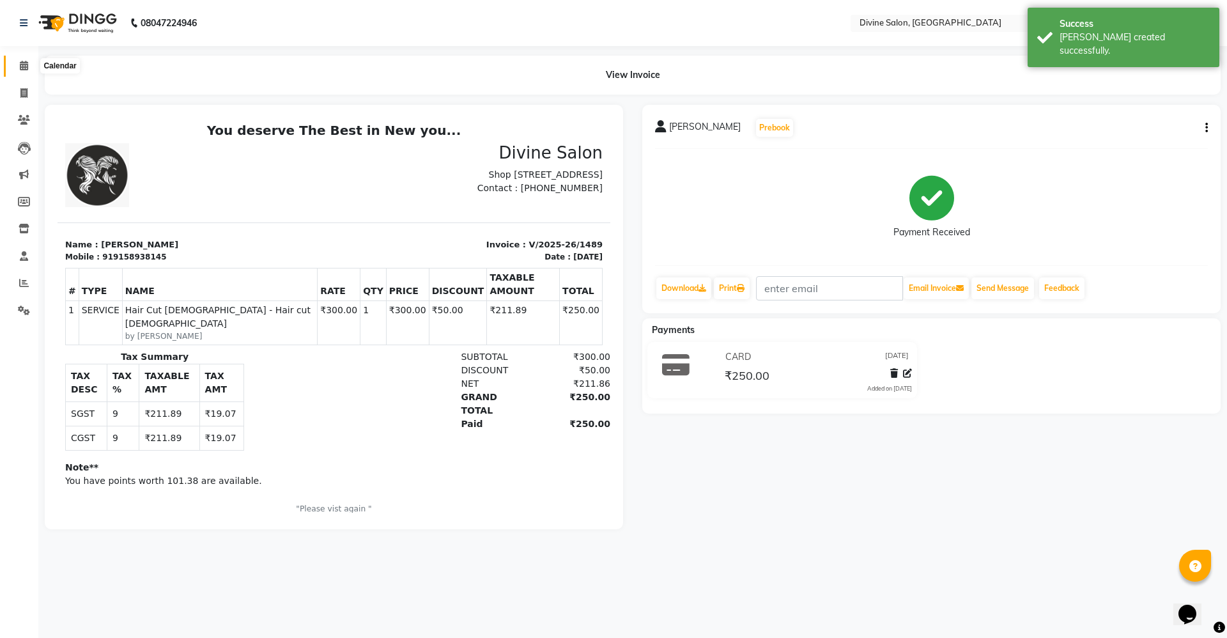
click at [13, 68] on span at bounding box center [24, 66] width 22 height 15
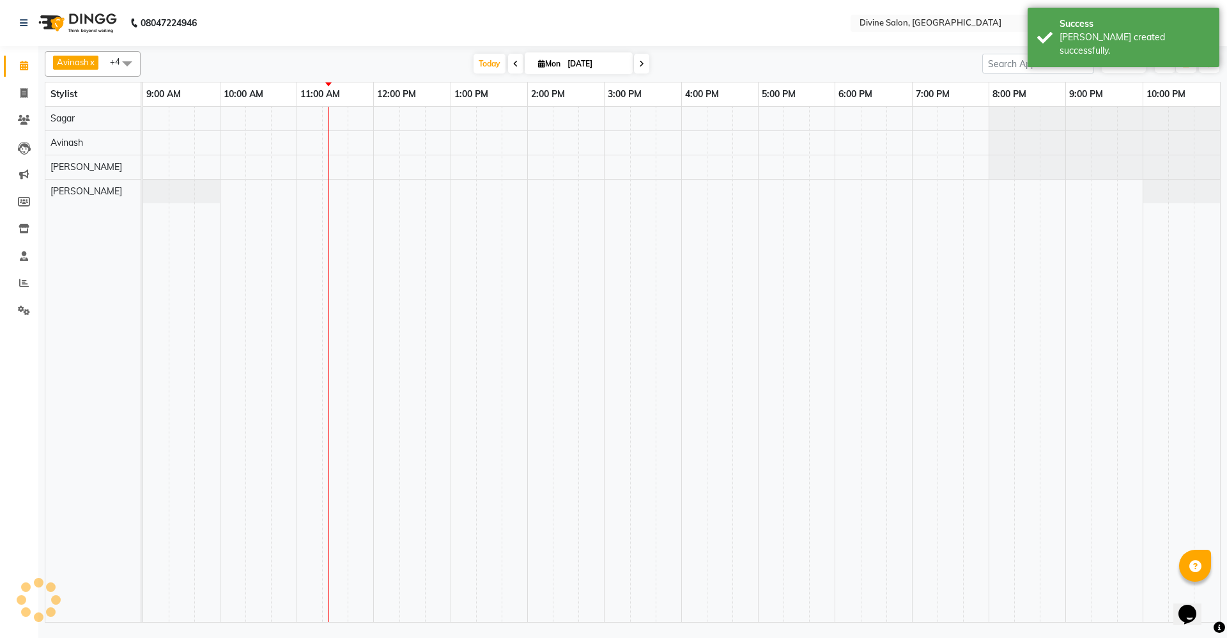
click at [21, 68] on icon at bounding box center [24, 66] width 8 height 10
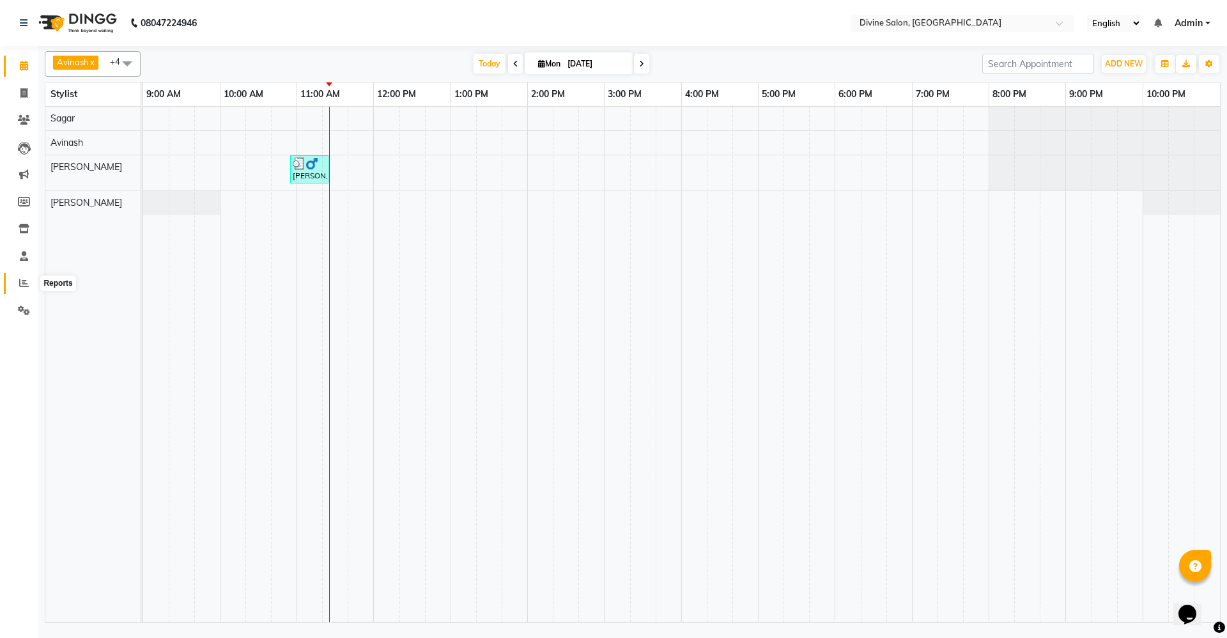
click at [26, 288] on span at bounding box center [24, 283] width 22 height 15
